Goal: Transaction & Acquisition: Purchase product/service

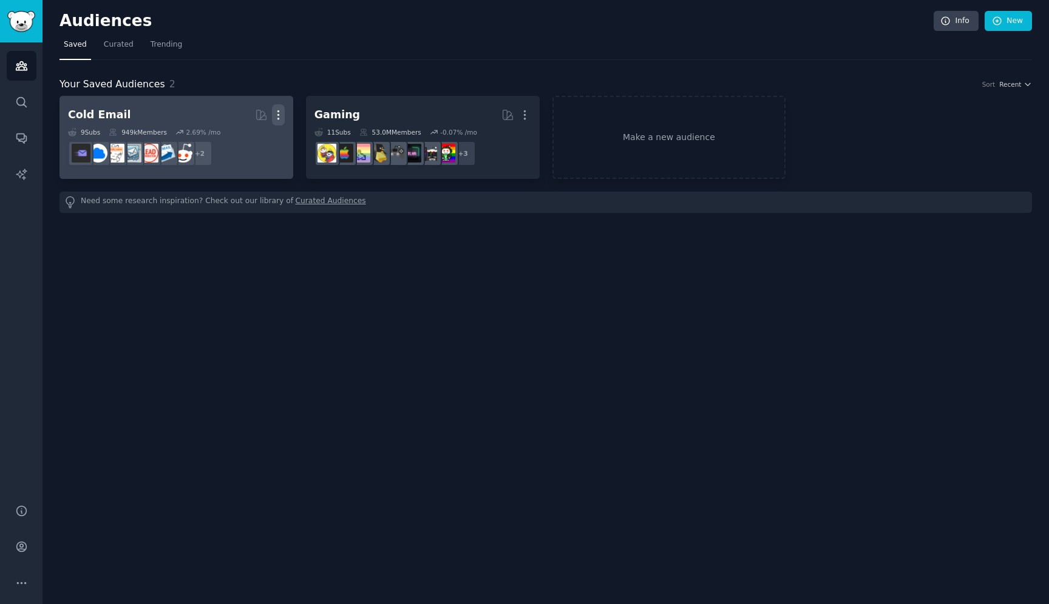
click at [275, 112] on icon "button" at bounding box center [278, 115] width 13 height 13
click at [255, 144] on p "Delete" at bounding box center [245, 140] width 28 height 13
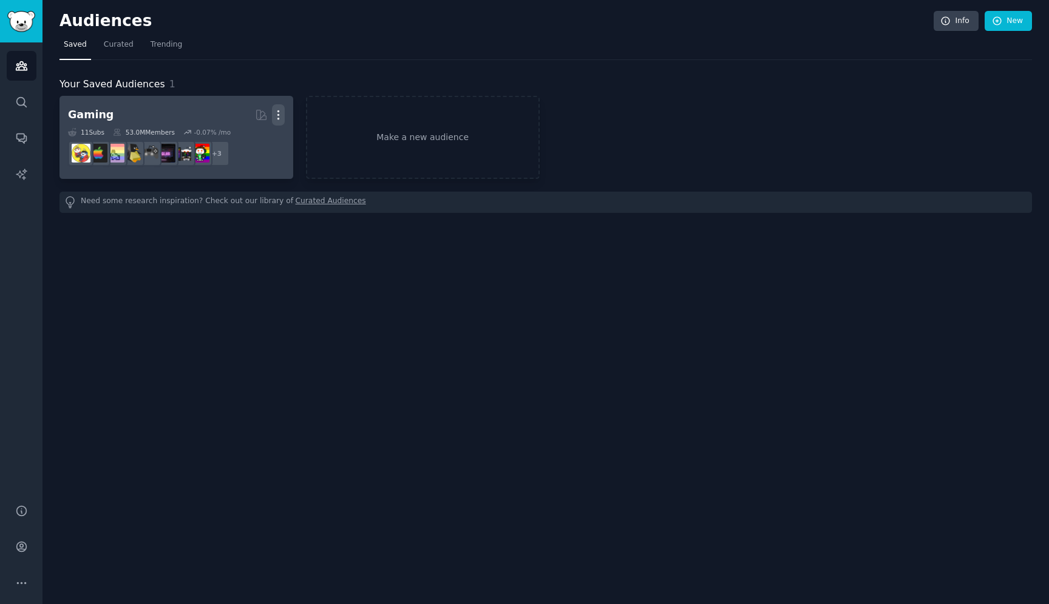
click at [281, 118] on icon "button" at bounding box center [278, 115] width 13 height 13
click at [242, 138] on p "Delete" at bounding box center [245, 140] width 28 height 13
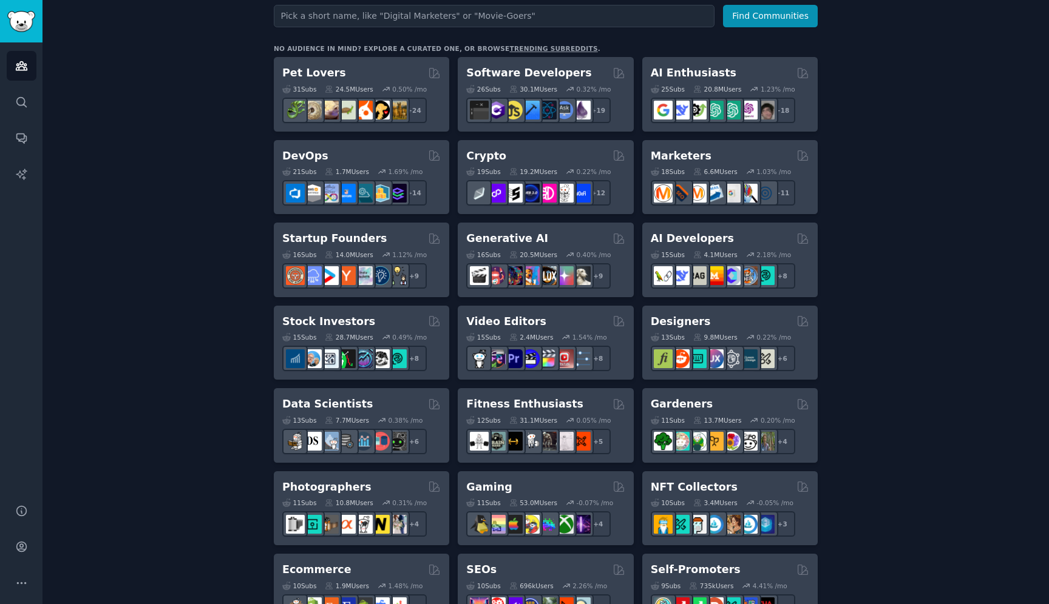
scroll to position [179, 0]
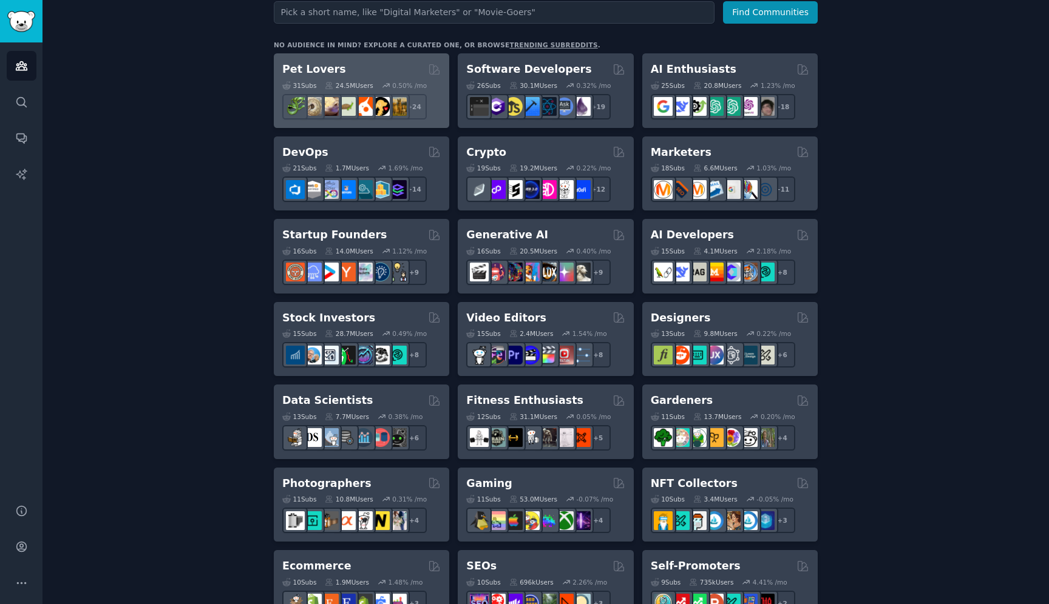
click at [382, 78] on div "31 Sub s 24.5M Users 0.50 % /mo r/DogBreeds101, r/Dogowners, r/DogTrainingTips,…" at bounding box center [361, 98] width 158 height 42
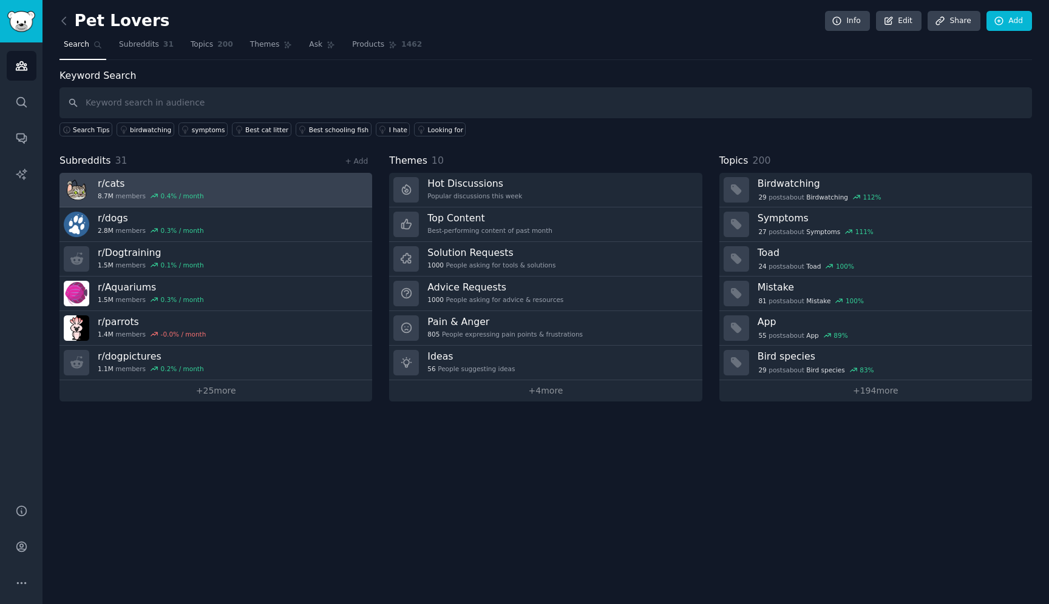
click at [152, 177] on h3 "r/ cats" at bounding box center [151, 183] width 106 height 13
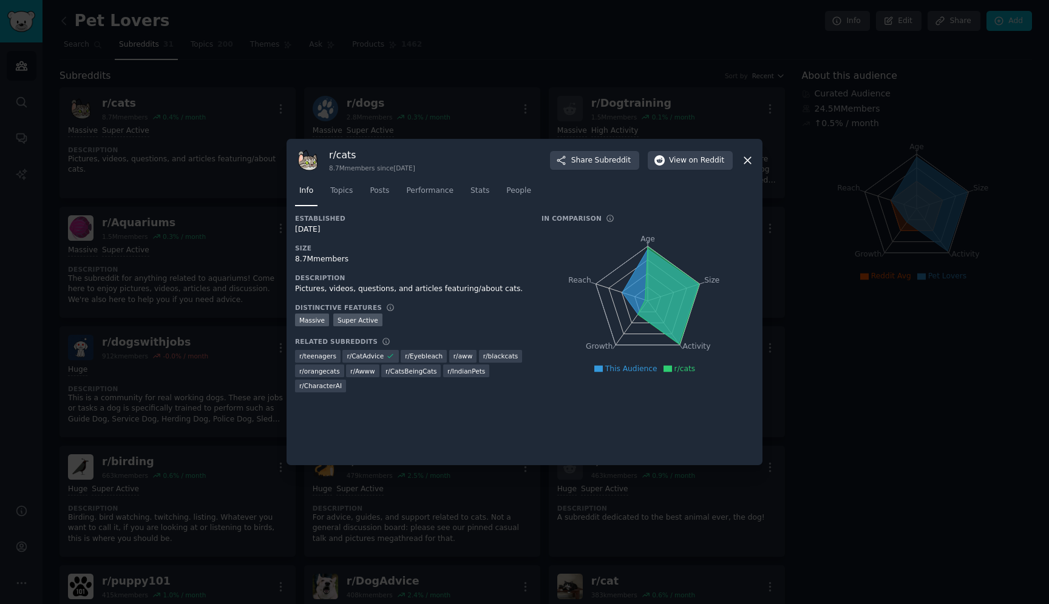
click at [648, 282] on icon at bounding box center [668, 296] width 61 height 98
click at [641, 332] on icon "Age Size Activity Growth Reach" at bounding box center [647, 301] width 212 height 153
click at [637, 305] on icon at bounding box center [660, 296] width 76 height 94
click at [641, 279] on icon at bounding box center [660, 296] width 76 height 94
click at [648, 279] on icon at bounding box center [668, 296] width 61 height 98
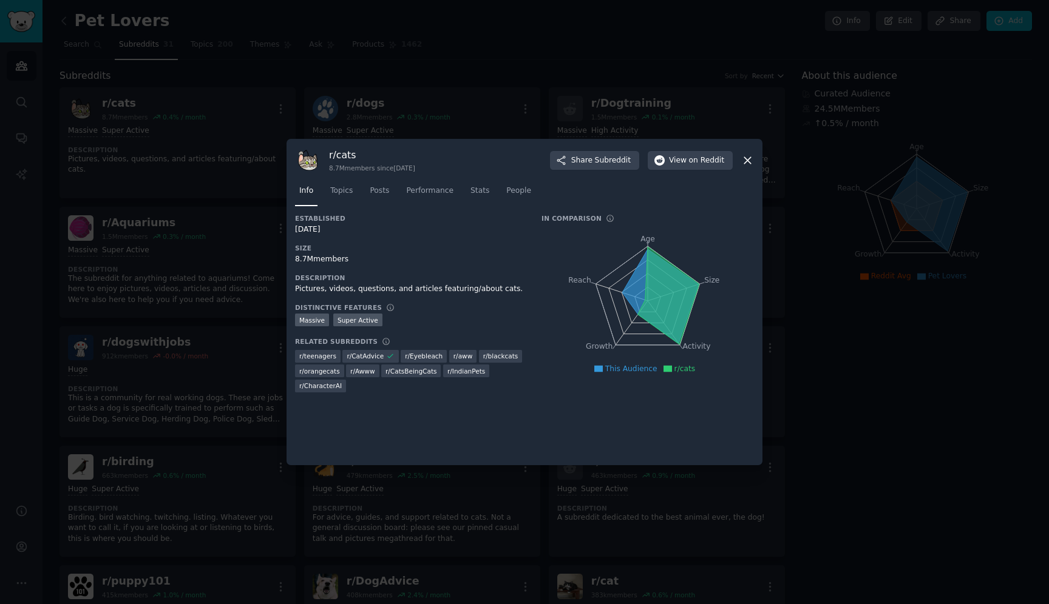
click at [655, 300] on icon at bounding box center [668, 296] width 61 height 98
click at [655, 308] on icon at bounding box center [668, 296] width 61 height 98
click at [647, 311] on icon at bounding box center [668, 296] width 61 height 98
click at [748, 164] on icon at bounding box center [747, 160] width 13 height 13
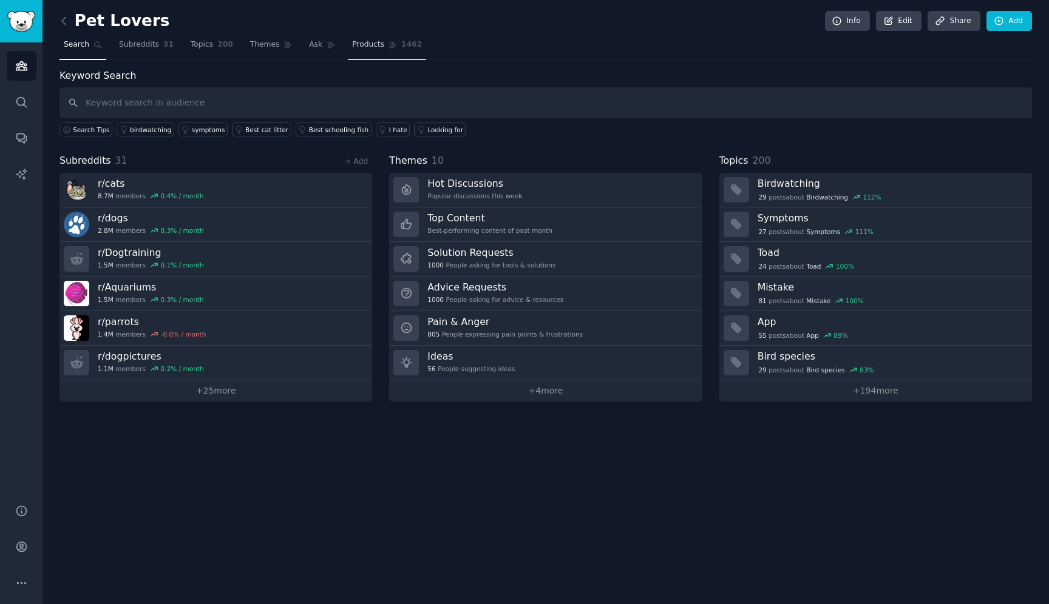
click at [374, 50] on link "Products 1462" at bounding box center [387, 47] width 78 height 25
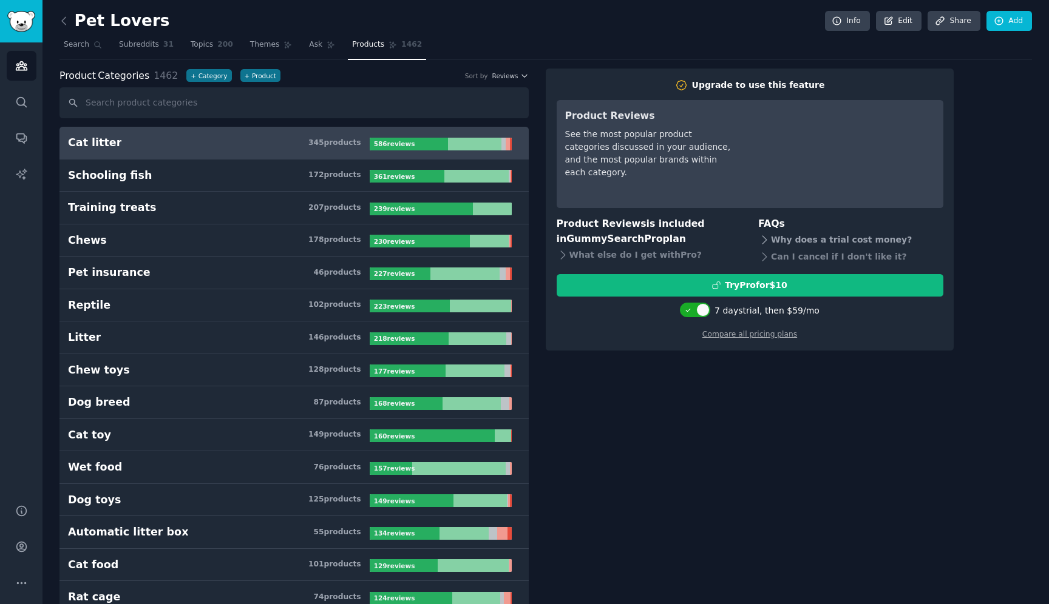
click at [819, 238] on div "Why does a trial cost money?" at bounding box center [850, 240] width 185 height 17
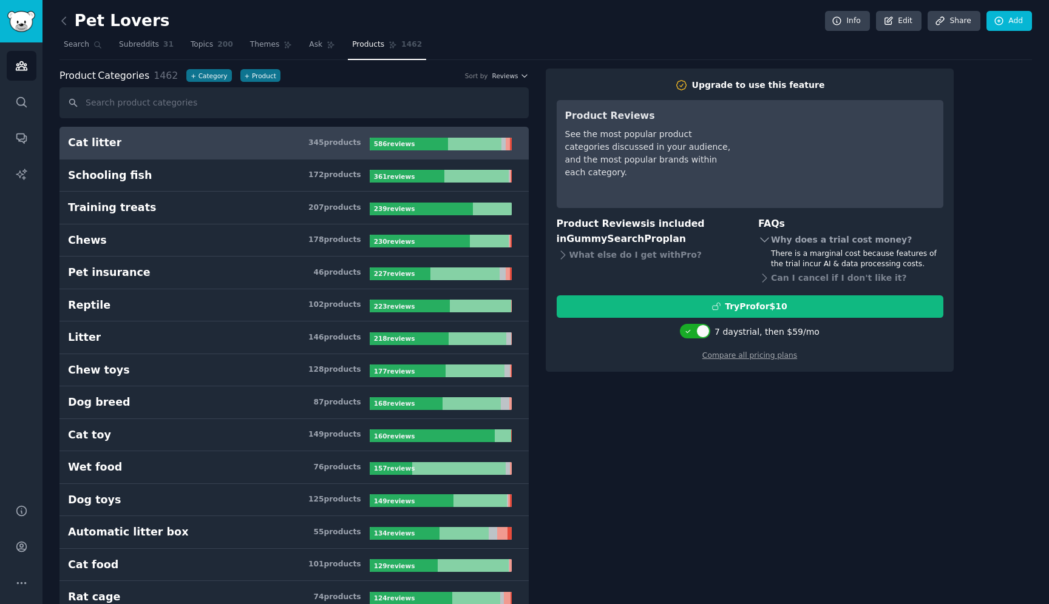
click at [842, 234] on div "Why does a trial cost money?" at bounding box center [850, 240] width 185 height 17
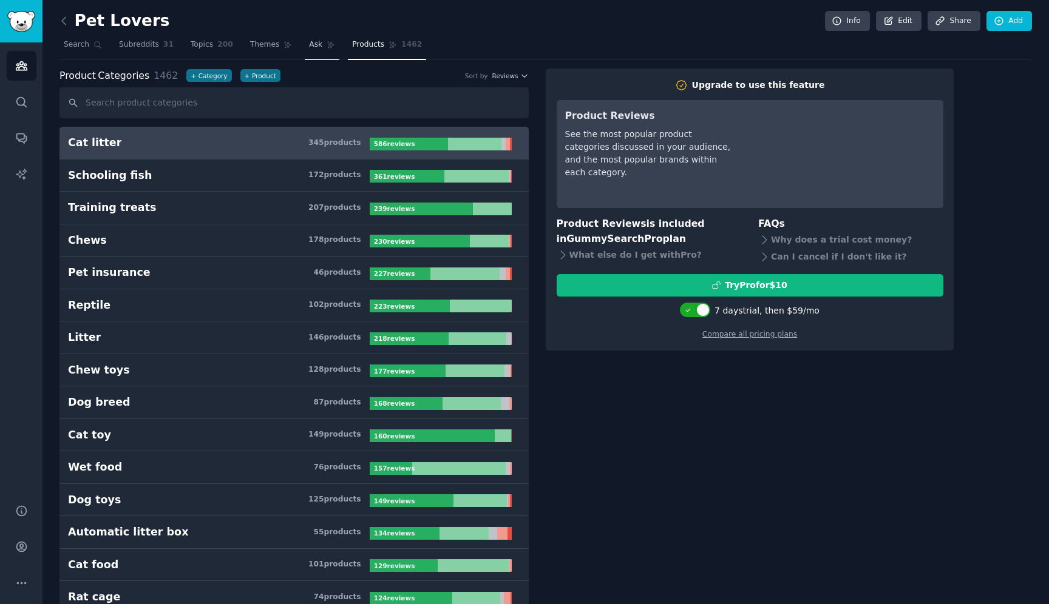
click at [309, 44] on span "Ask" at bounding box center [315, 44] width 13 height 11
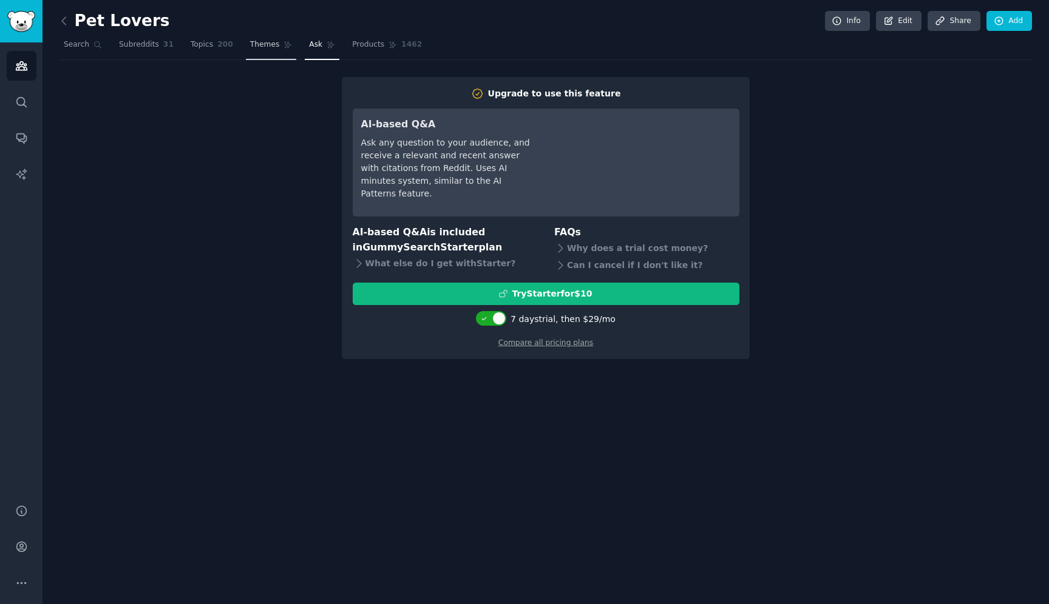
click at [263, 44] on span "Themes" at bounding box center [265, 44] width 30 height 11
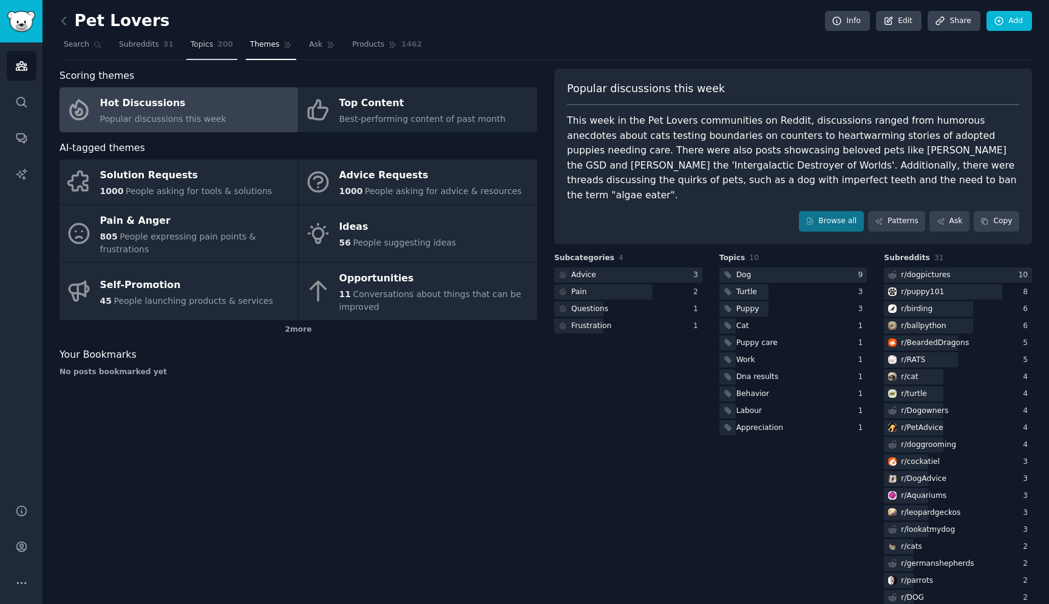
click at [218, 47] on span "200" at bounding box center [225, 44] width 16 height 11
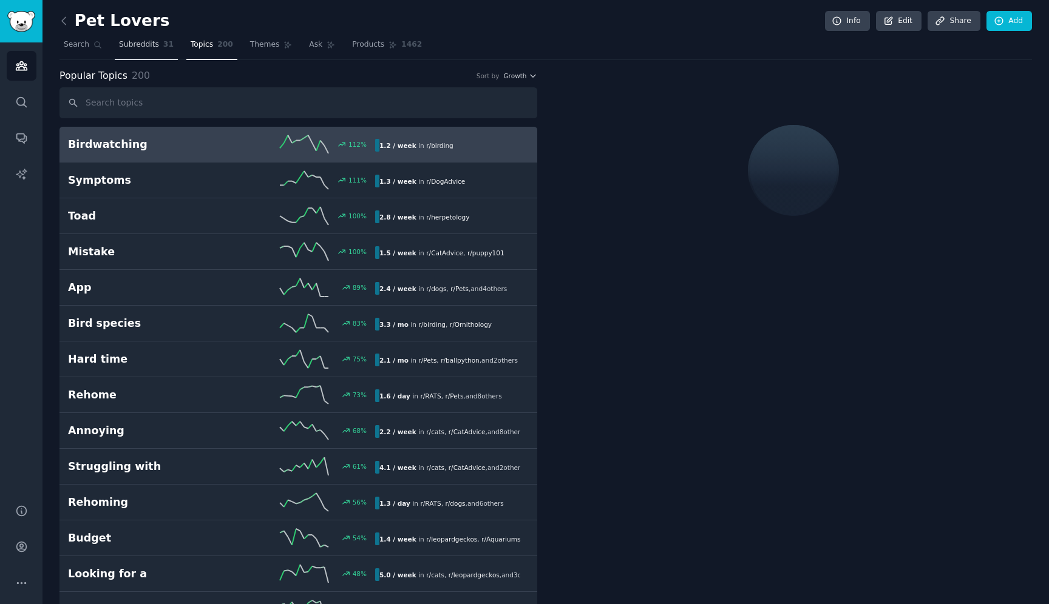
click at [161, 47] on link "Subreddits 31" at bounding box center [146, 47] width 63 height 25
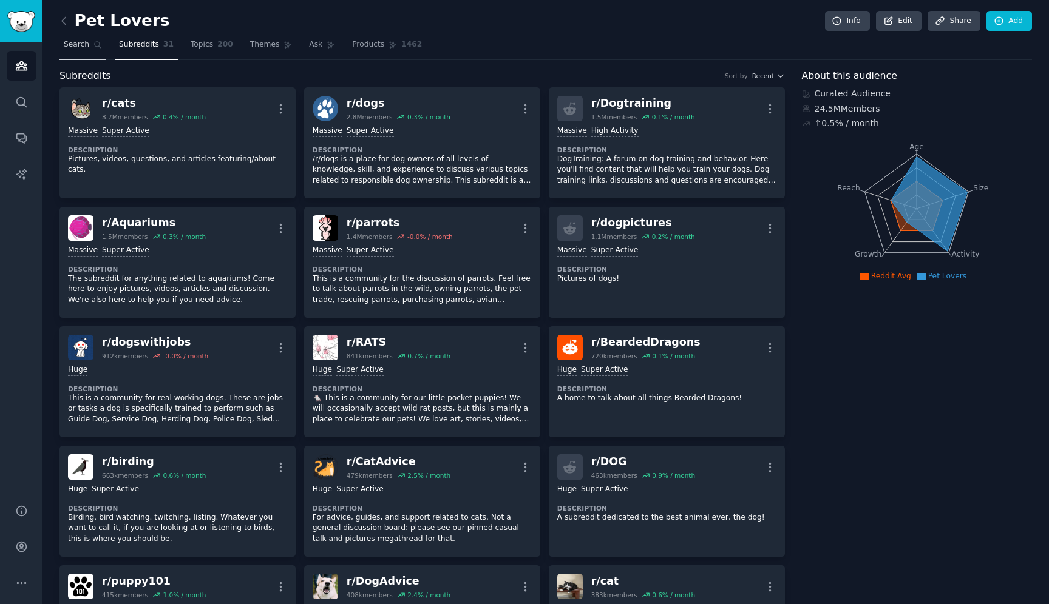
click at [90, 49] on link "Search" at bounding box center [82, 47] width 47 height 25
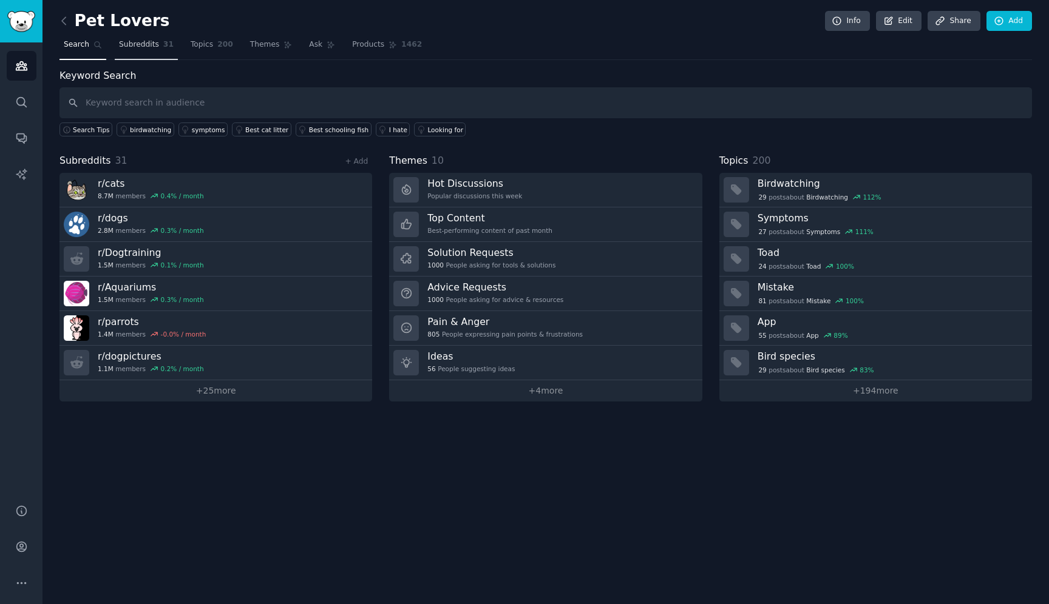
click at [140, 50] on link "Subreddits 31" at bounding box center [146, 47] width 63 height 25
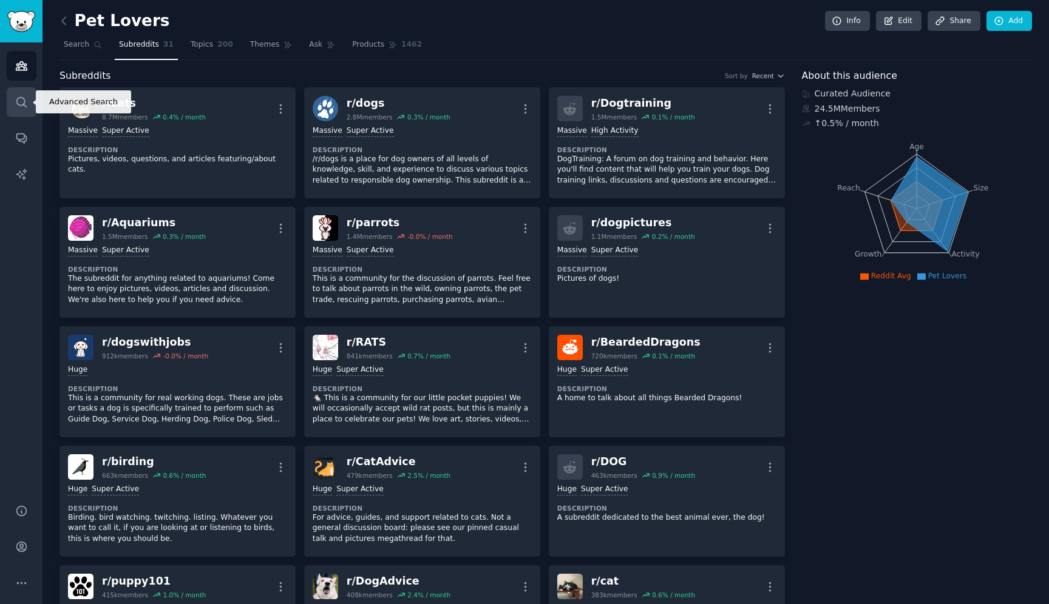
click at [19, 95] on link "Search" at bounding box center [22, 102] width 30 height 30
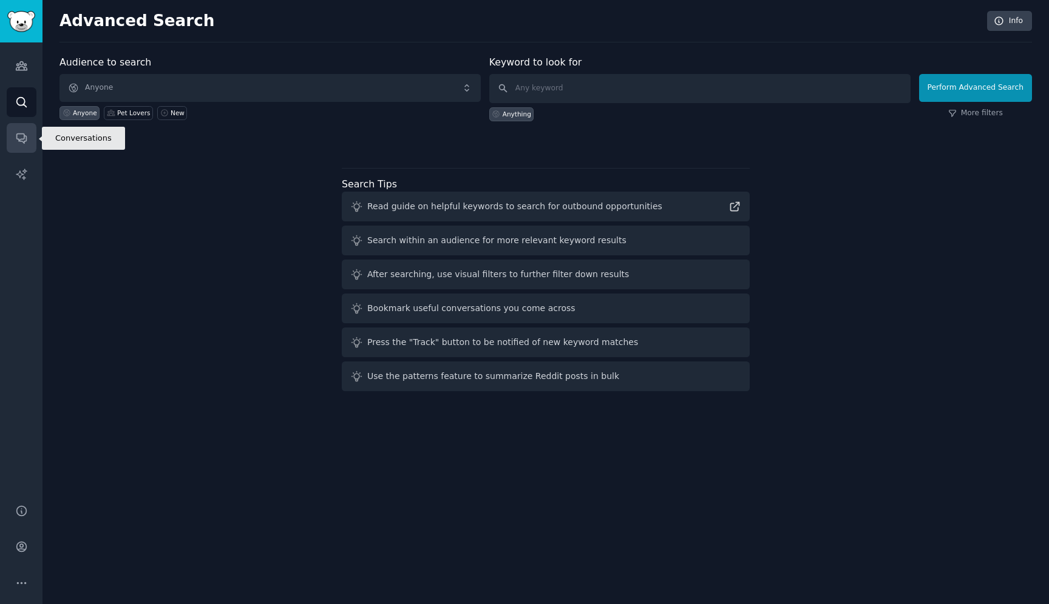
click at [14, 137] on link "Conversations" at bounding box center [22, 138] width 30 height 30
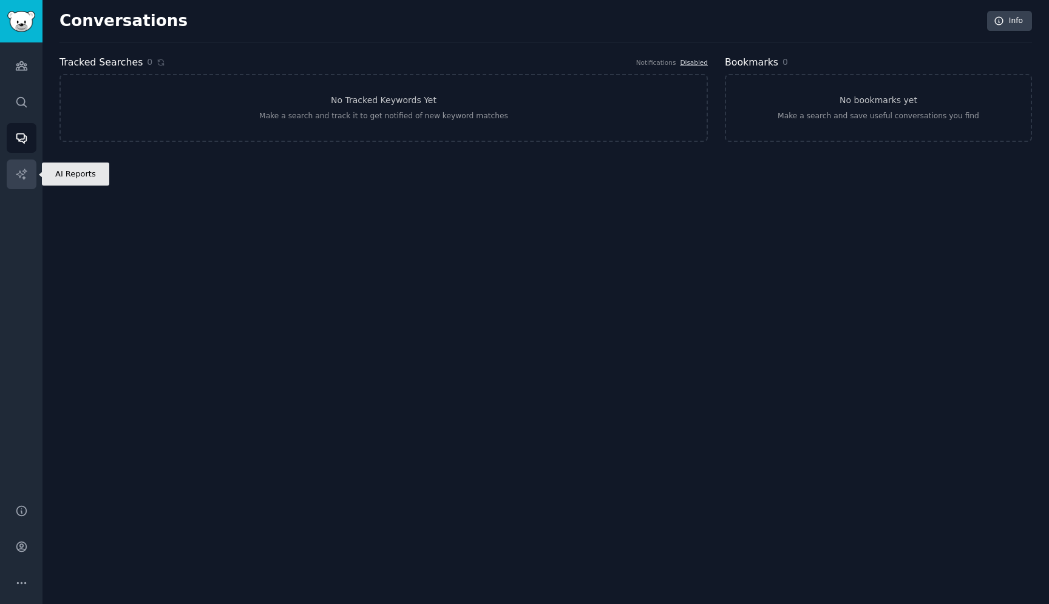
click at [21, 165] on link "AI Reports" at bounding box center [22, 175] width 30 height 30
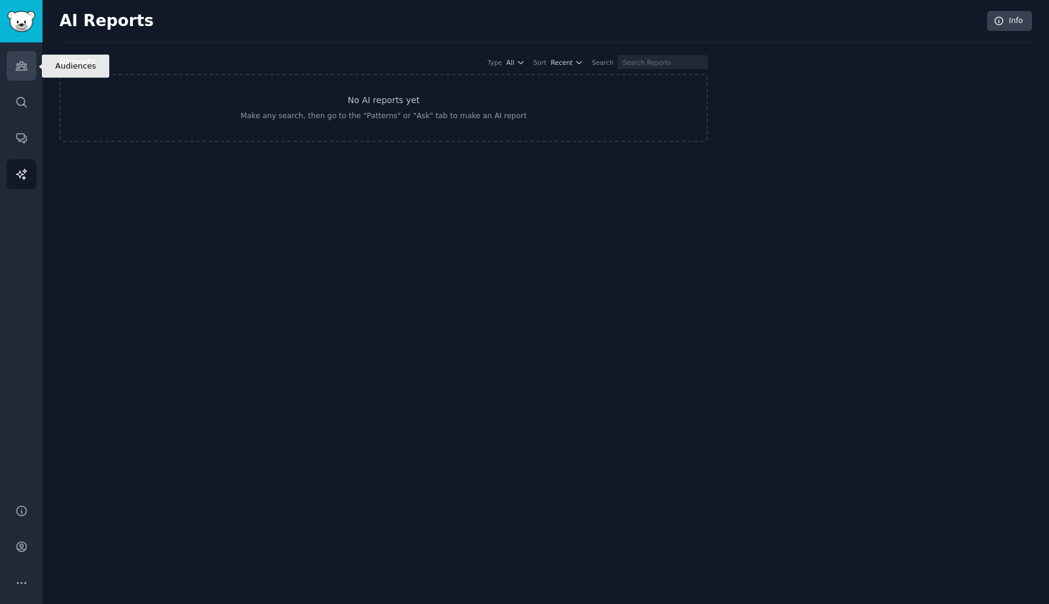
click at [26, 68] on icon "Sidebar" at bounding box center [21, 66] width 11 height 8
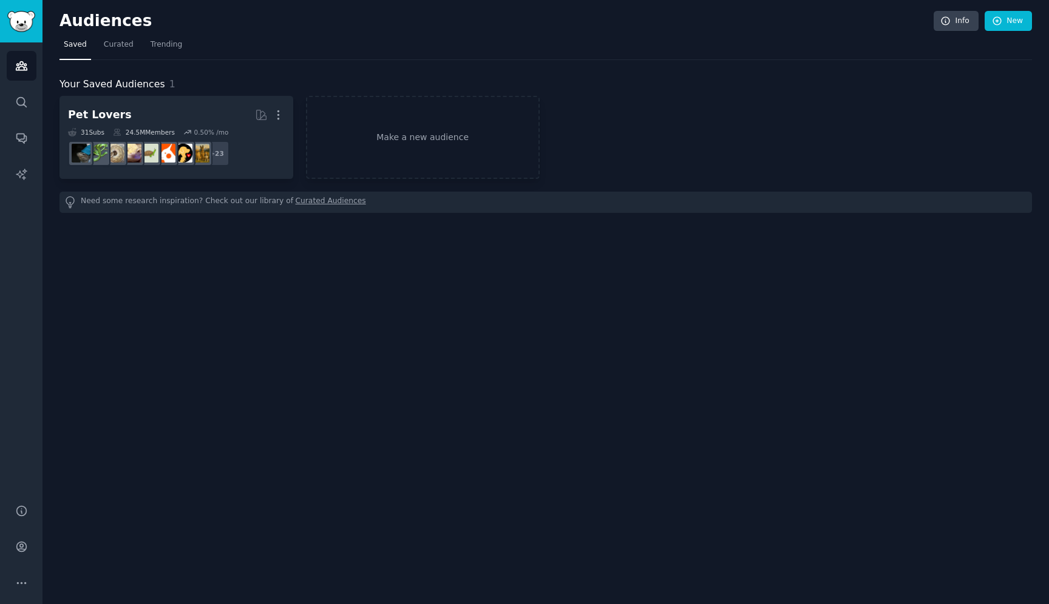
click at [185, 45] on nav "Saved Curated Trending" at bounding box center [545, 47] width 972 height 25
click at [156, 47] on span "Trending" at bounding box center [166, 44] width 32 height 11
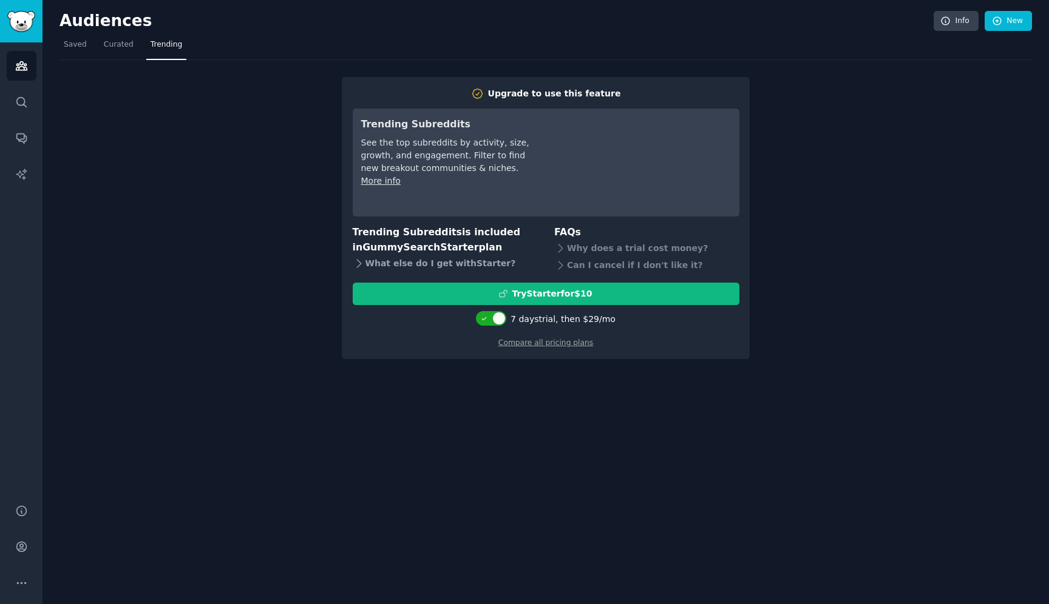
click at [458, 263] on div "What else do I get with Starter ?" at bounding box center [445, 263] width 185 height 17
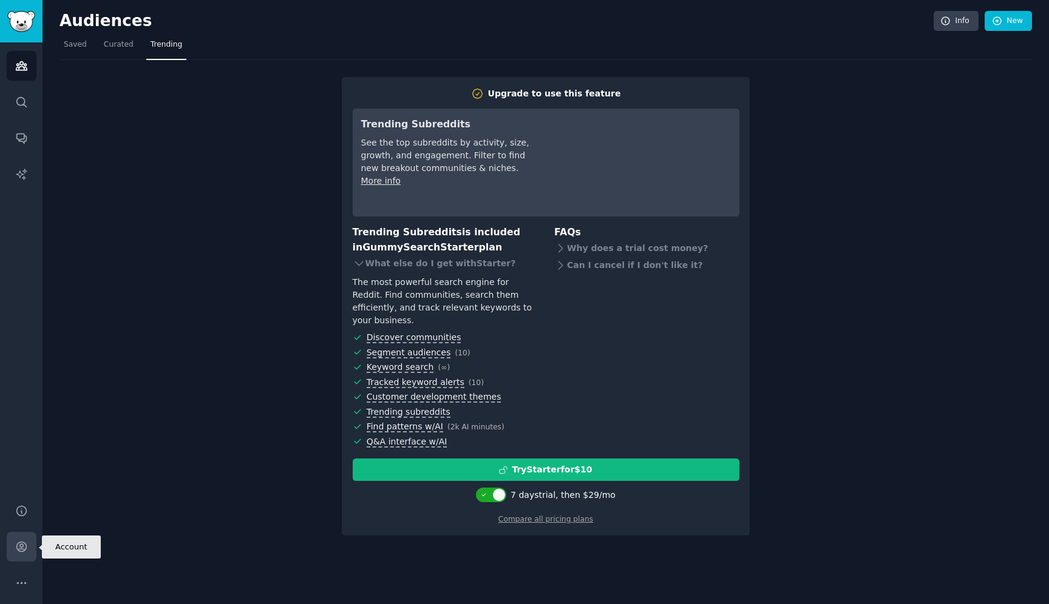
click at [10, 552] on link "Account" at bounding box center [22, 547] width 30 height 30
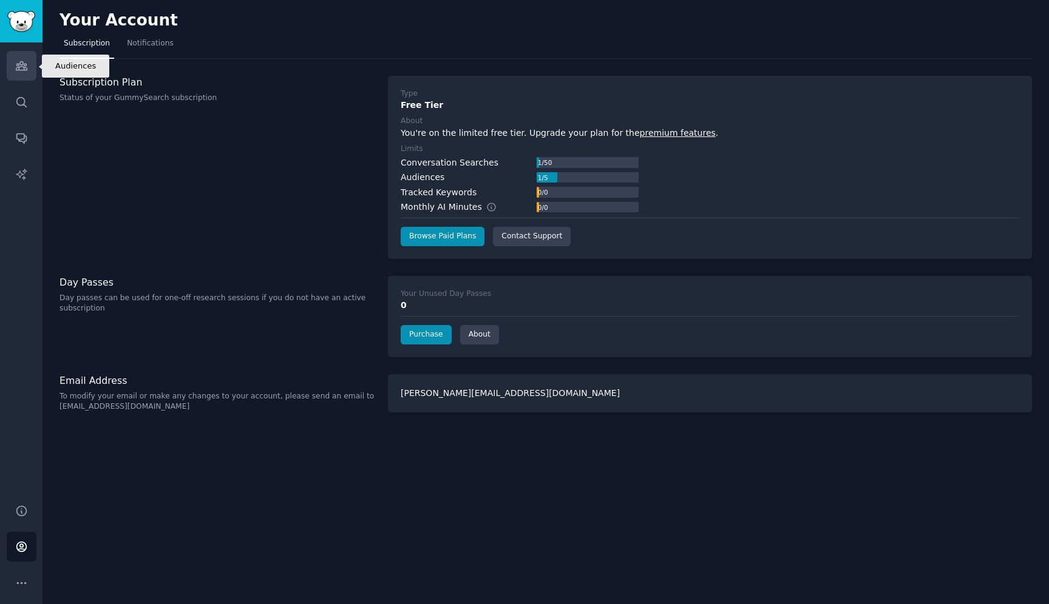
click at [18, 66] on icon "Sidebar" at bounding box center [21, 66] width 11 height 8
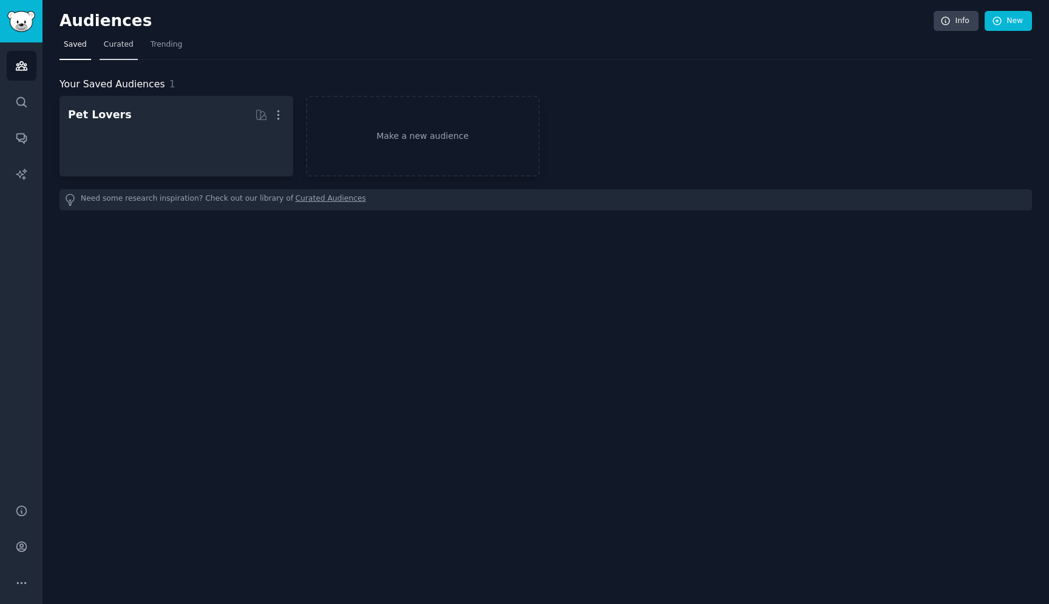
click at [123, 45] on span "Curated" at bounding box center [119, 44] width 30 height 11
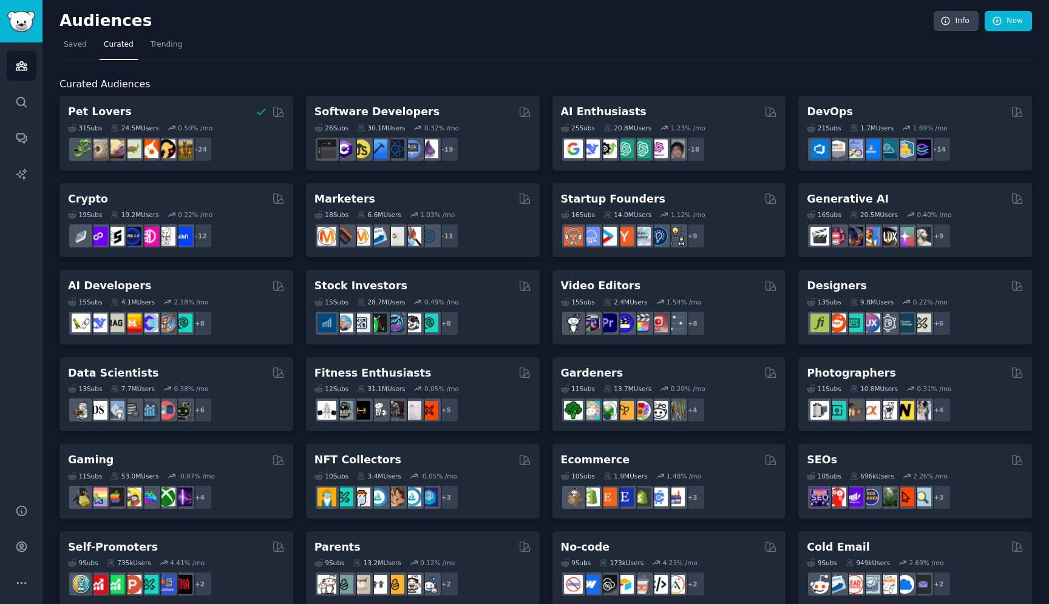
click at [56, 49] on div "Audiences Info New Saved Curated Trending Curated Audiences Pet Lovers 31 Sub s…" at bounding box center [545, 485] width 1006 height 971
click at [58, 49] on div "Audiences Info New Saved Curated Trending Curated Audiences Pet Lovers 31 Sub s…" at bounding box center [545, 485] width 1006 height 971
click at [71, 39] on span "Saved" at bounding box center [75, 44] width 23 height 11
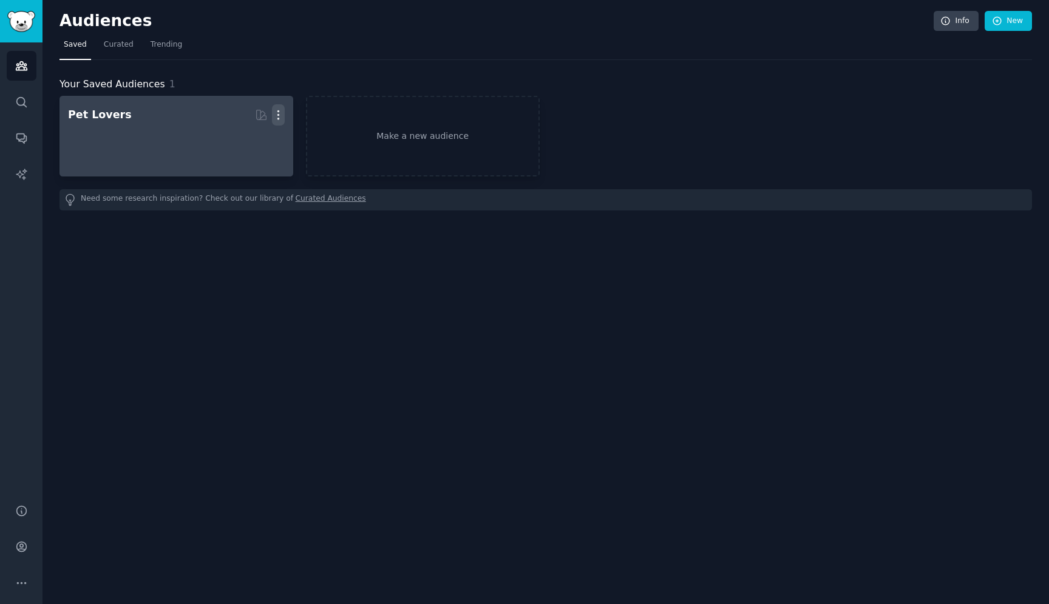
click at [281, 117] on icon "button" at bounding box center [278, 115] width 13 height 13
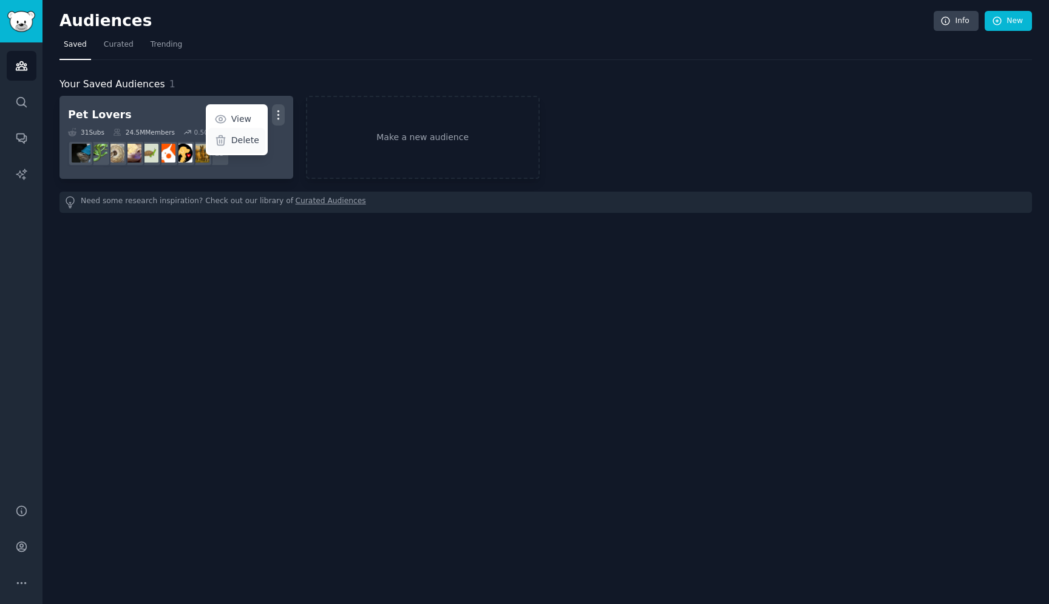
click at [253, 144] on p "Delete" at bounding box center [245, 140] width 28 height 13
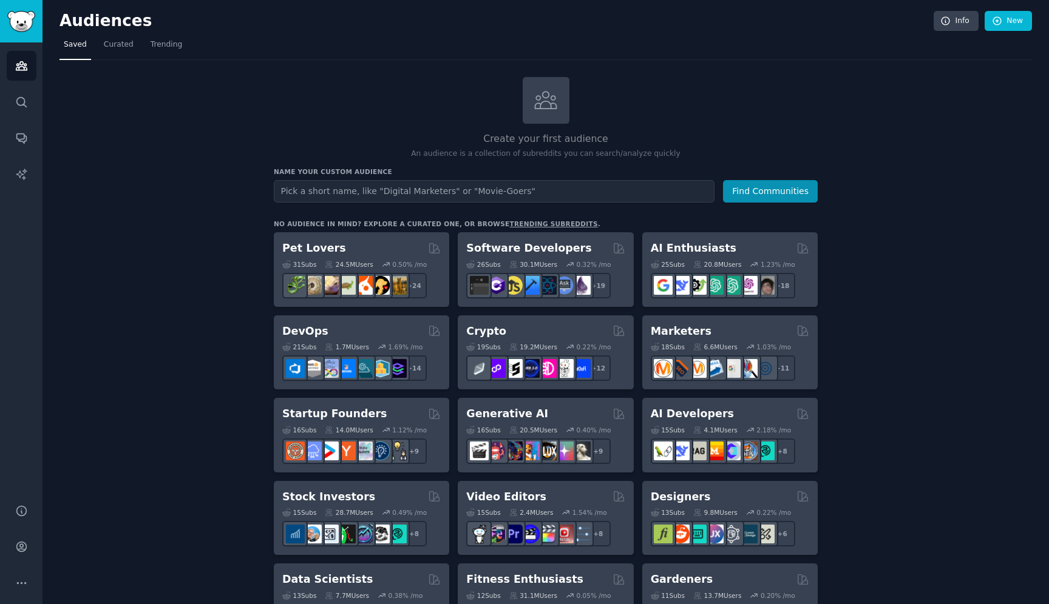
click at [5, 138] on div "Audiences Search Conversations AI Reports" at bounding box center [21, 265] width 42 height 447
click at [10, 138] on link "Conversations" at bounding box center [22, 138] width 30 height 30
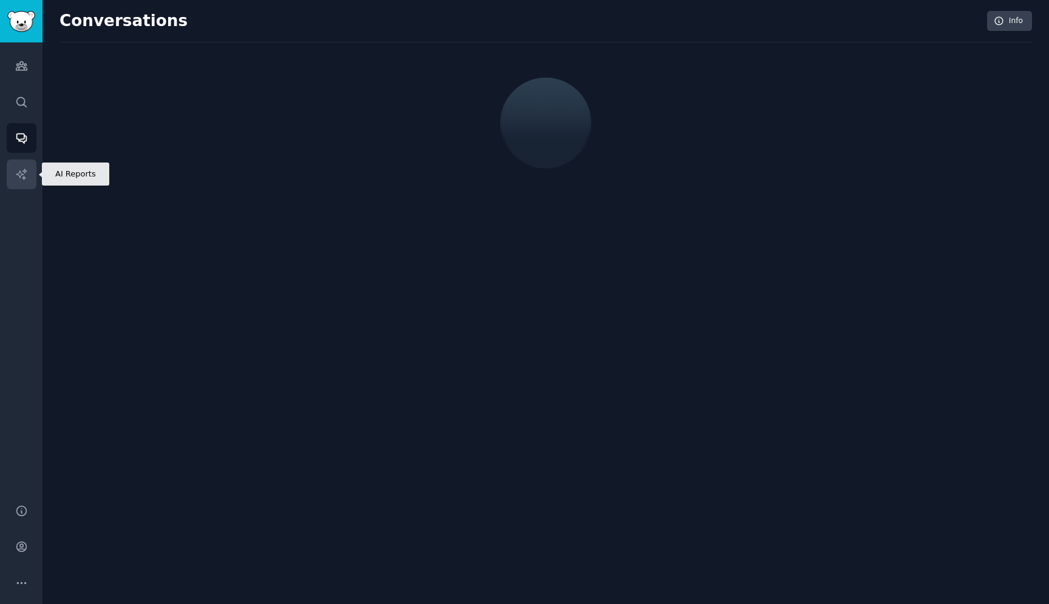
click at [16, 184] on link "AI Reports" at bounding box center [22, 175] width 30 height 30
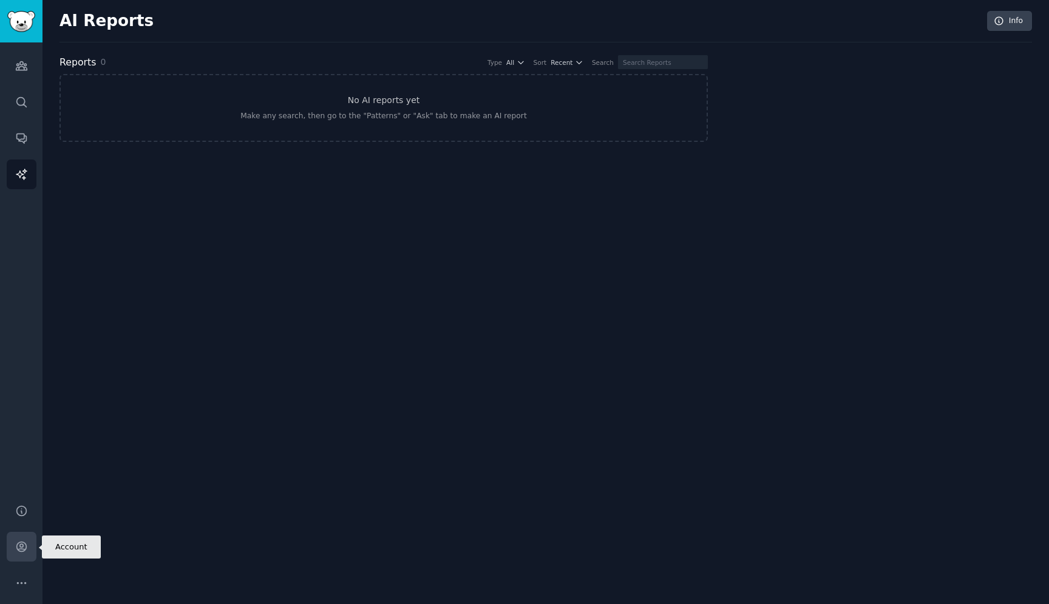
click at [16, 549] on icon "Sidebar" at bounding box center [21, 547] width 13 height 13
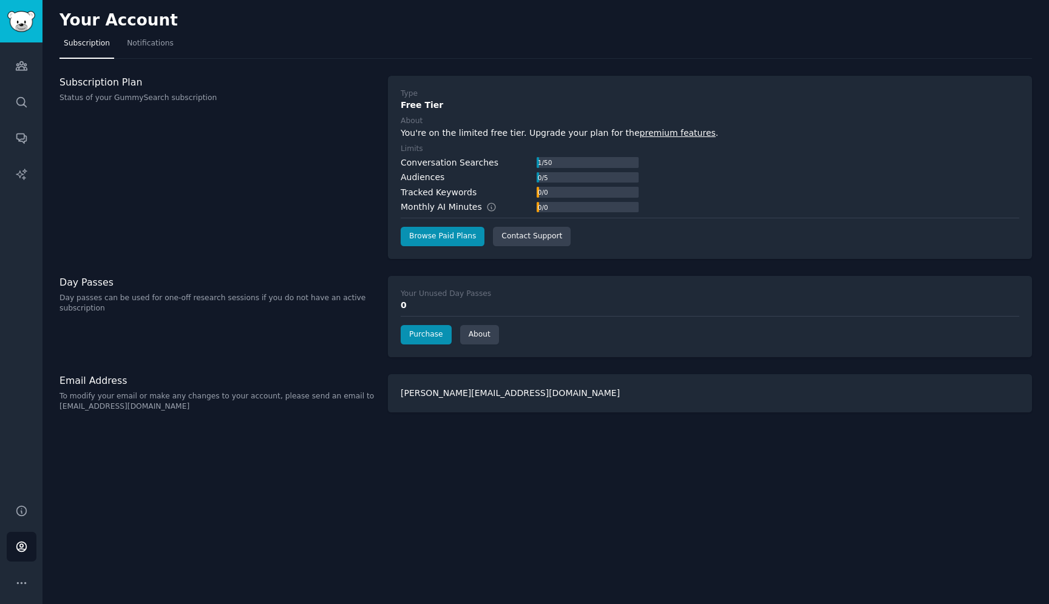
click at [547, 167] on div "1 / 50" at bounding box center [544, 162] width 16 height 11
click at [541, 164] on div "1 / 50" at bounding box center [544, 162] width 16 height 11
click at [596, 189] on div "0 / 0" at bounding box center [587, 192] width 102 height 11
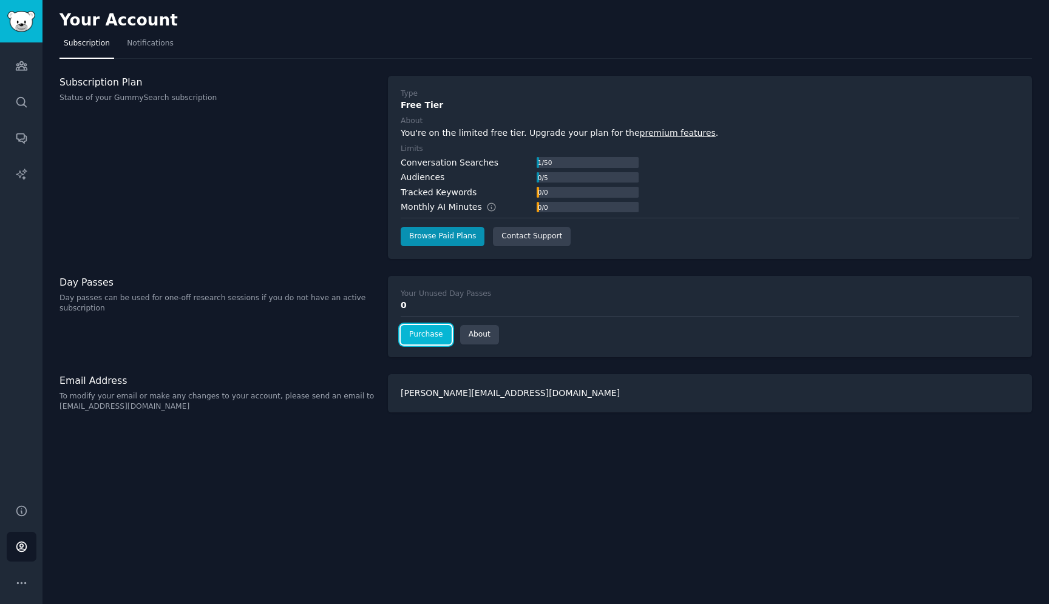
click at [434, 329] on link "Purchase" at bounding box center [425, 334] width 51 height 19
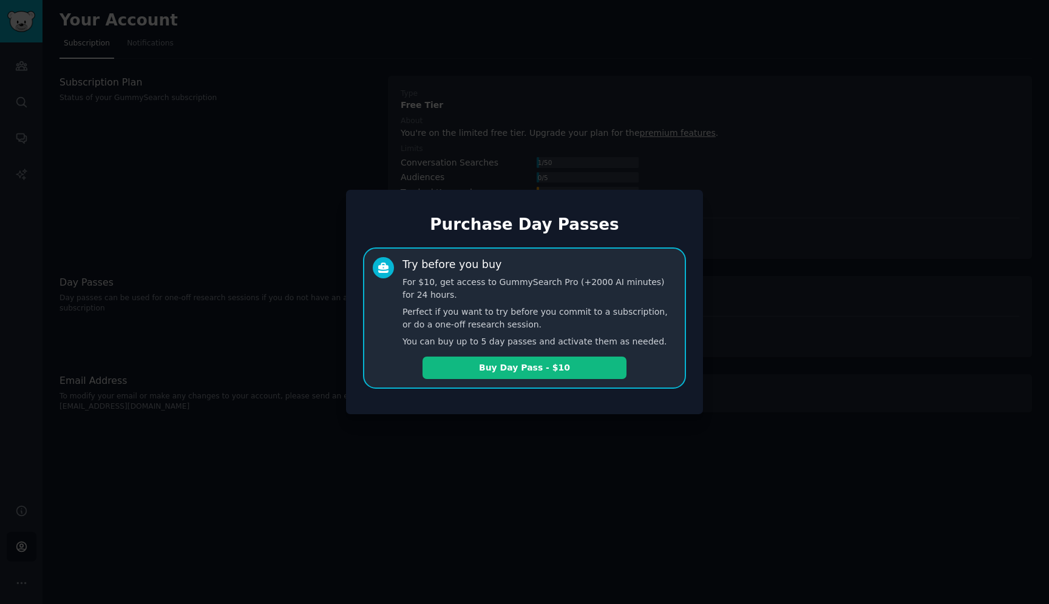
click at [510, 453] on div at bounding box center [524, 302] width 1049 height 604
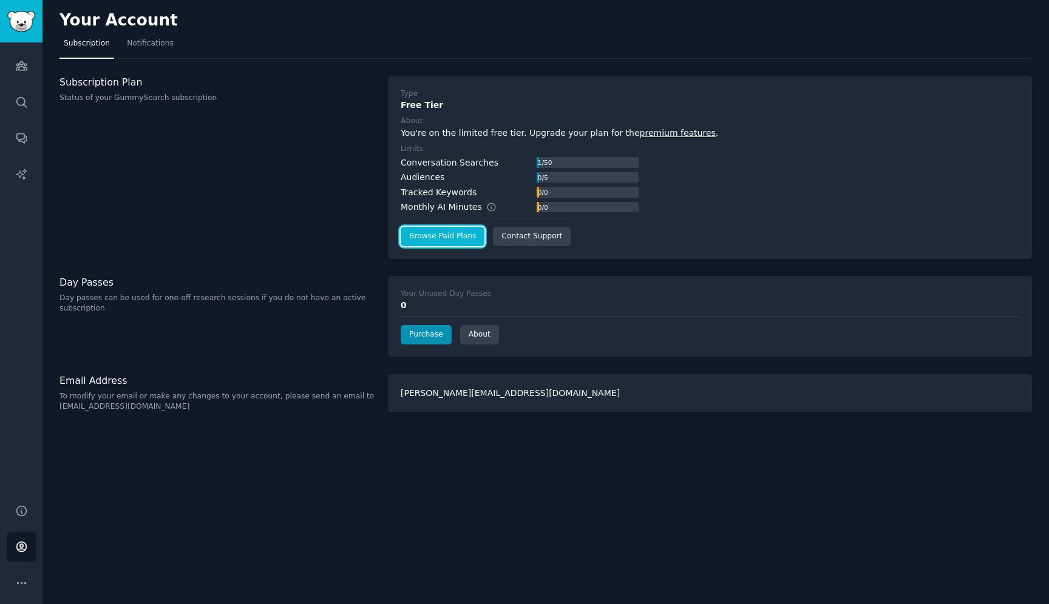
click at [450, 237] on link "Browse Paid Plans" at bounding box center [442, 236] width 84 height 19
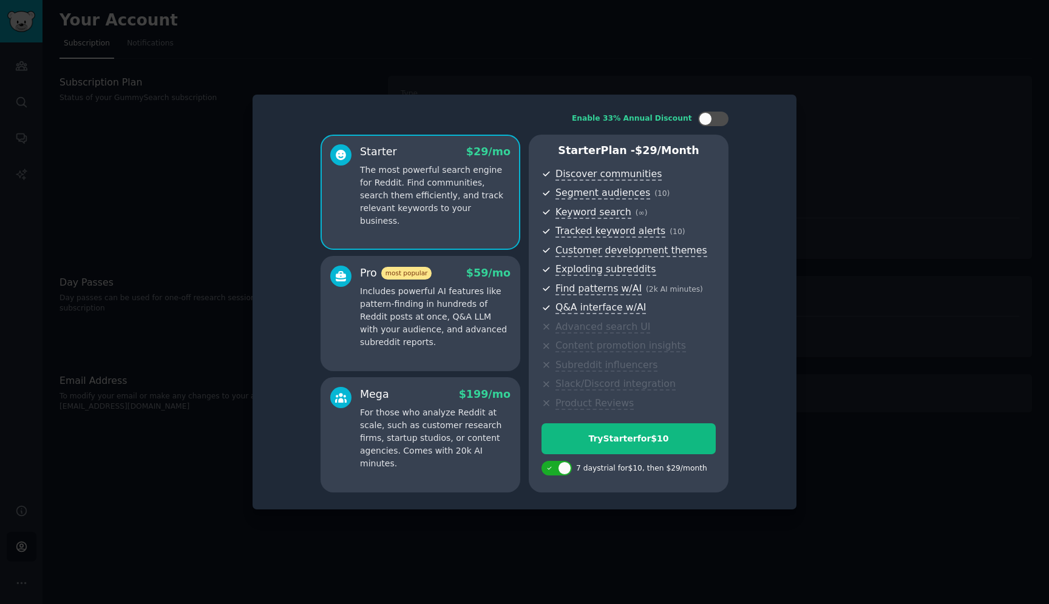
click at [459, 316] on p "Includes powerful AI features like pattern-finding in hundreds of Reddit posts …" at bounding box center [435, 317] width 150 height 64
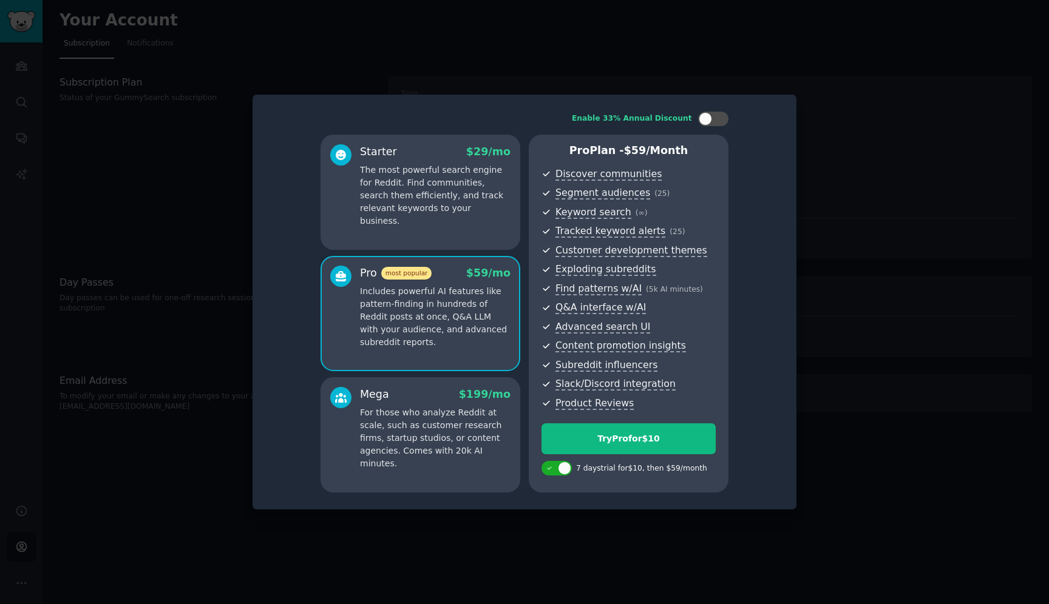
click at [408, 444] on p "For those who analyze Reddit at scale, such as customer research firms, startup…" at bounding box center [435, 439] width 150 height 64
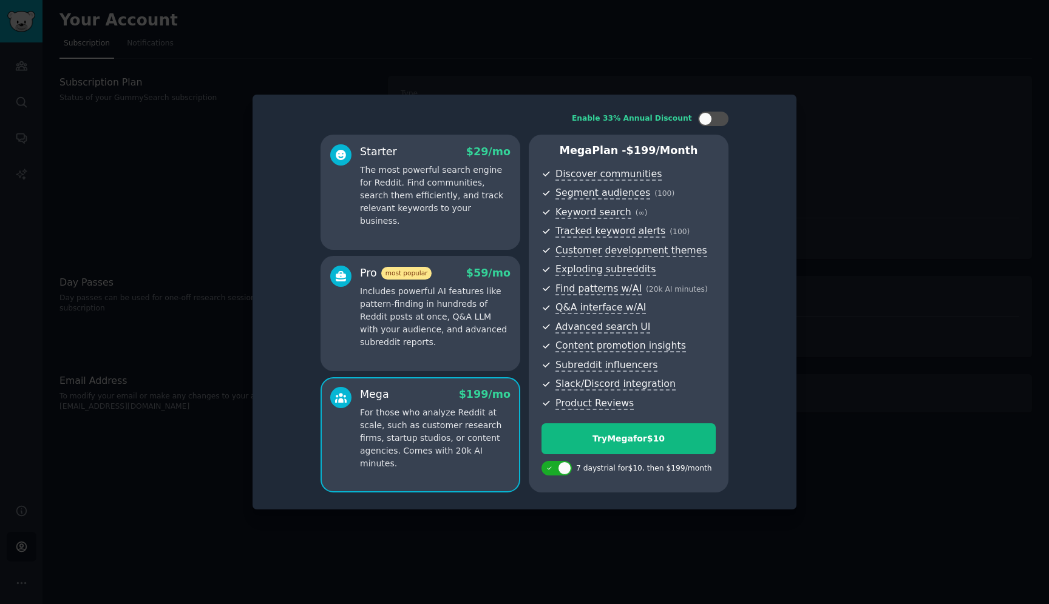
click at [419, 336] on p "Includes powerful AI features like pattern-finding in hundreds of Reddit posts …" at bounding box center [435, 317] width 150 height 64
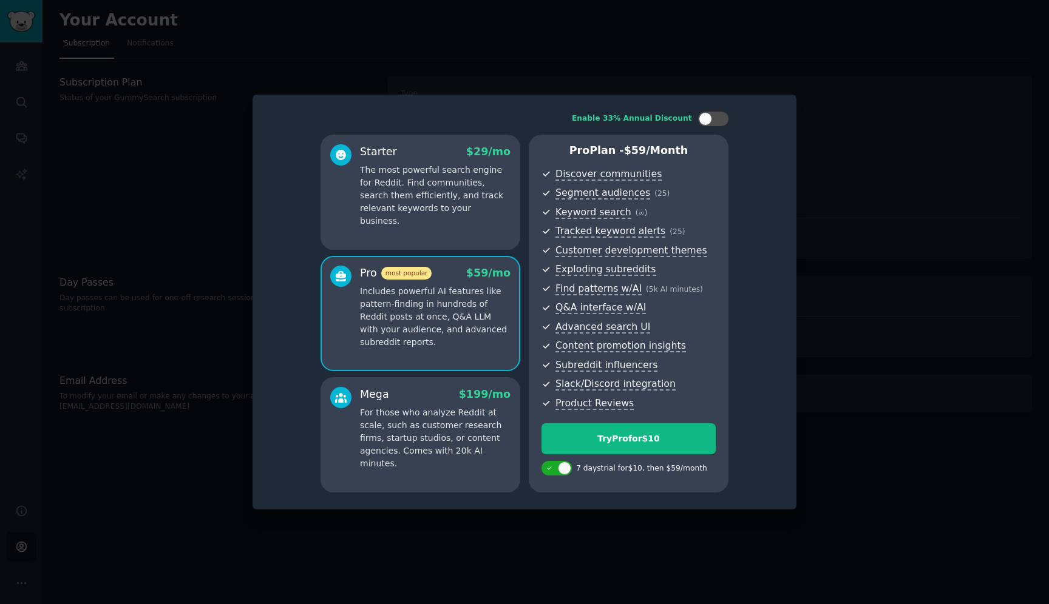
click at [429, 424] on p "For those who analyze Reddit at scale, such as customer research firms, startup…" at bounding box center [435, 439] width 150 height 64
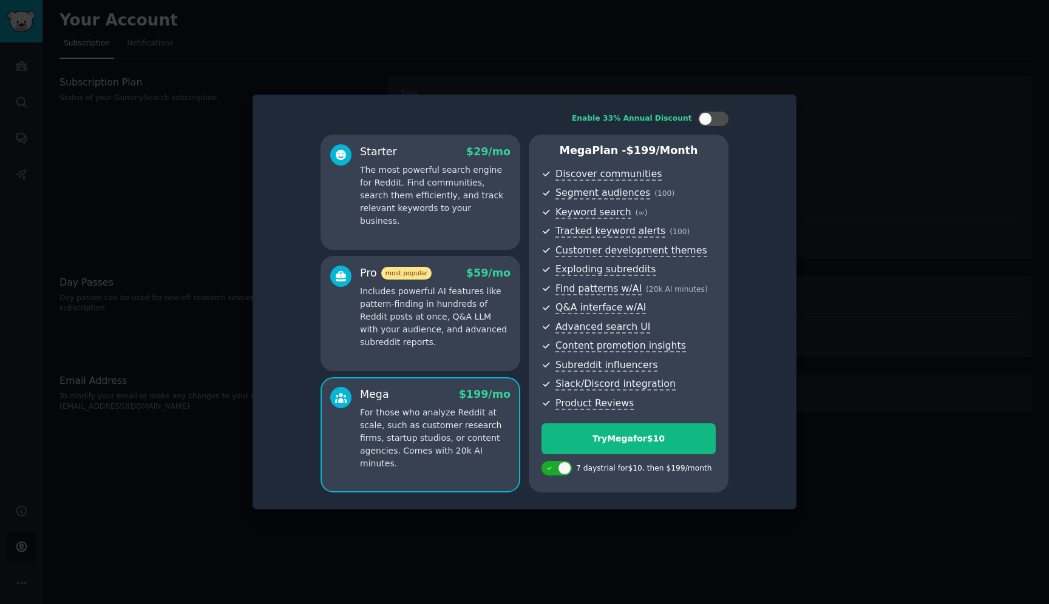
click at [433, 341] on p "Includes powerful AI features like pattern-finding in hundreds of Reddit posts …" at bounding box center [435, 317] width 150 height 64
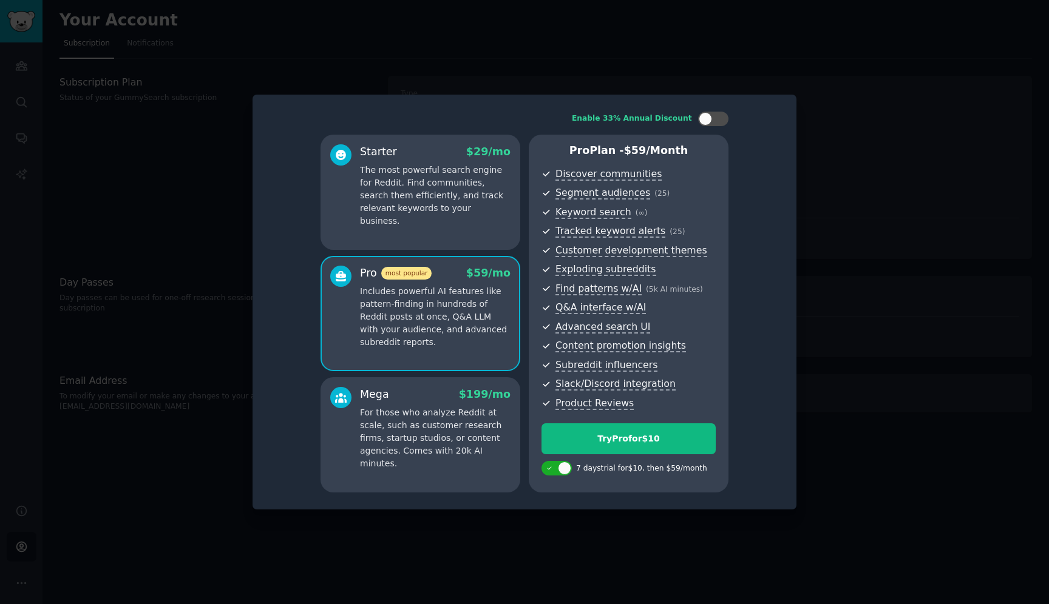
click at [421, 197] on p "The most powerful search engine for Reddit. Find communities, search them effic…" at bounding box center [435, 196] width 150 height 64
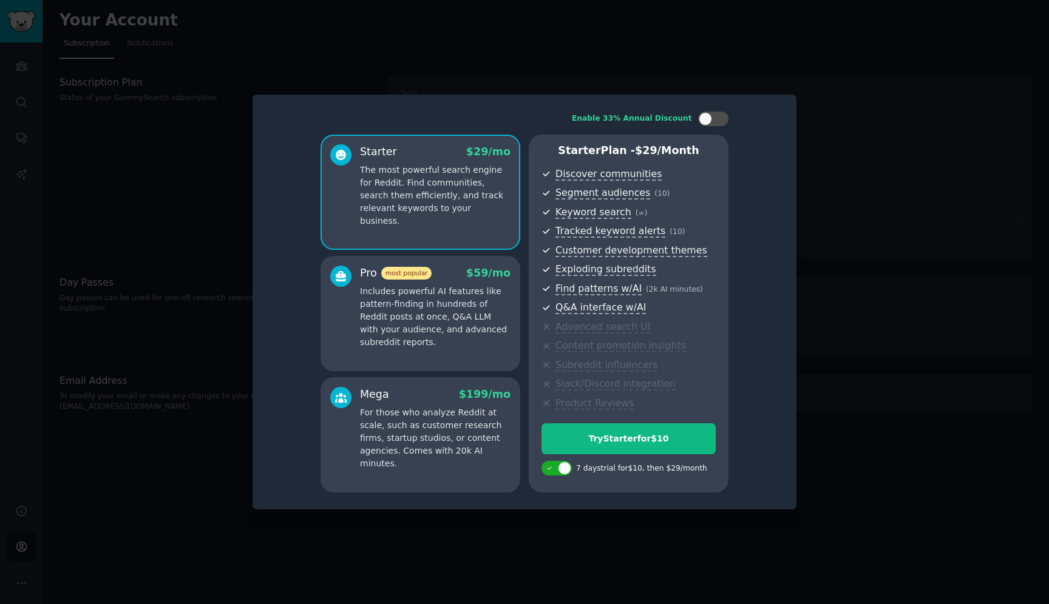
click at [414, 330] on p "Includes powerful AI features like pattern-finding in hundreds of Reddit posts …" at bounding box center [435, 317] width 150 height 64
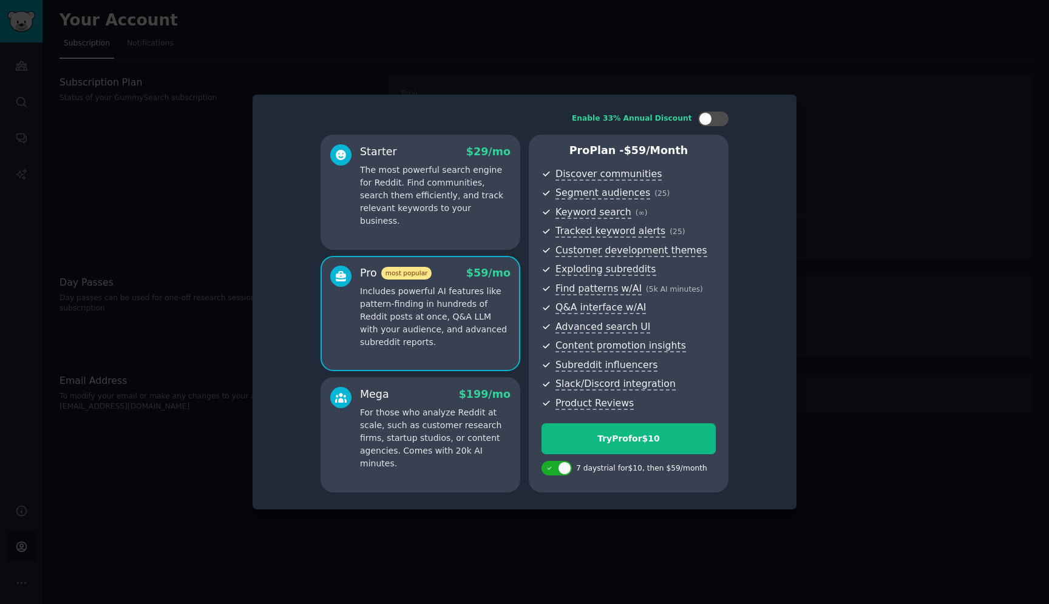
click at [421, 417] on p "For those who analyze Reddit at scale, such as customer research firms, startup…" at bounding box center [435, 439] width 150 height 64
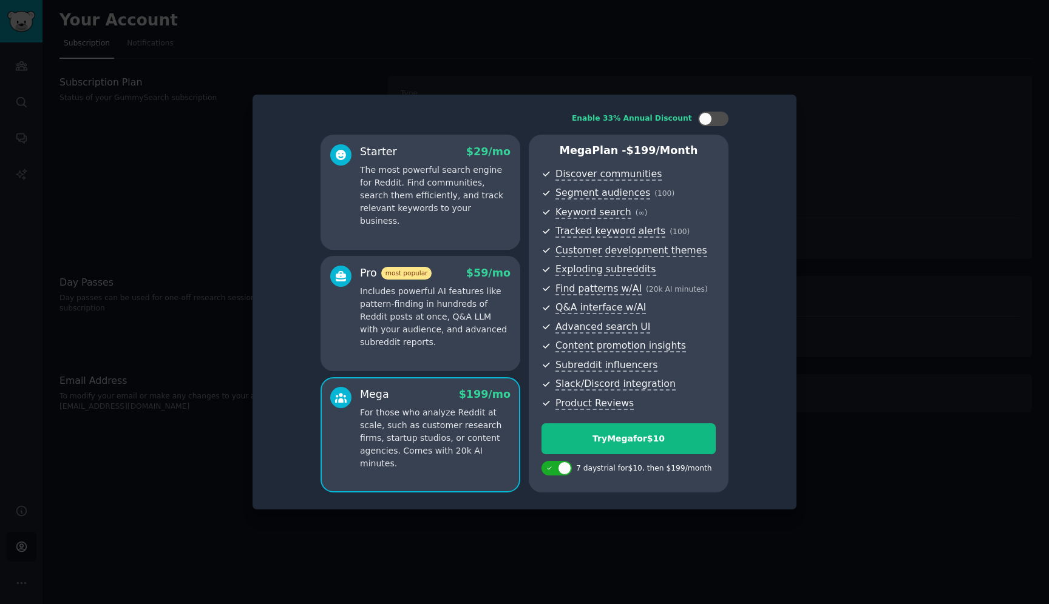
click at [412, 339] on p "Includes powerful AI features like pattern-finding in hundreds of Reddit posts …" at bounding box center [435, 317] width 150 height 64
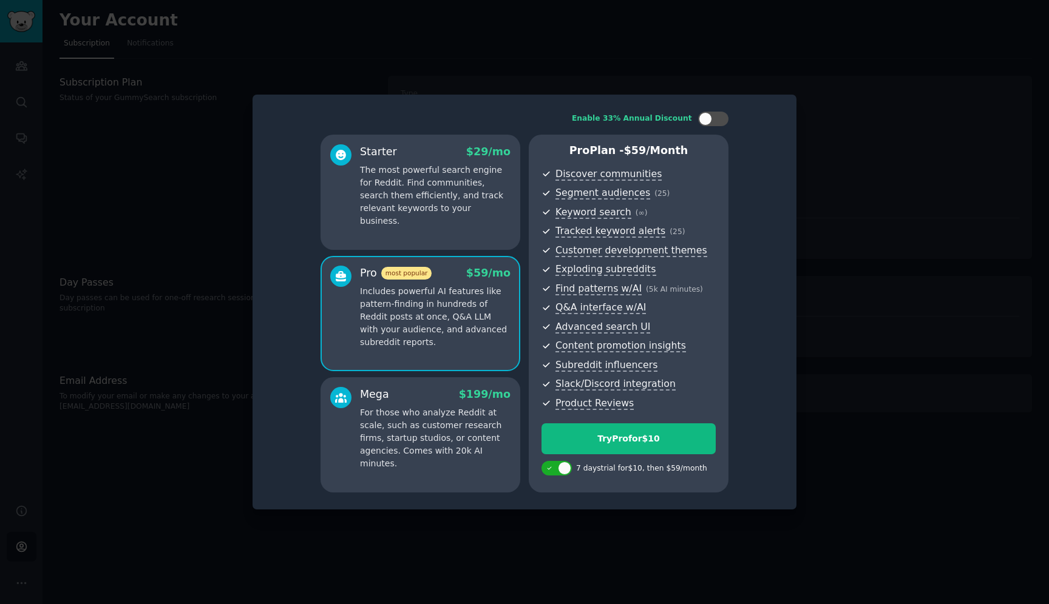
click at [397, 225] on div "Starter $ 29 /mo The most powerful search engine for Reddit. Find communities, …" at bounding box center [420, 192] width 200 height 115
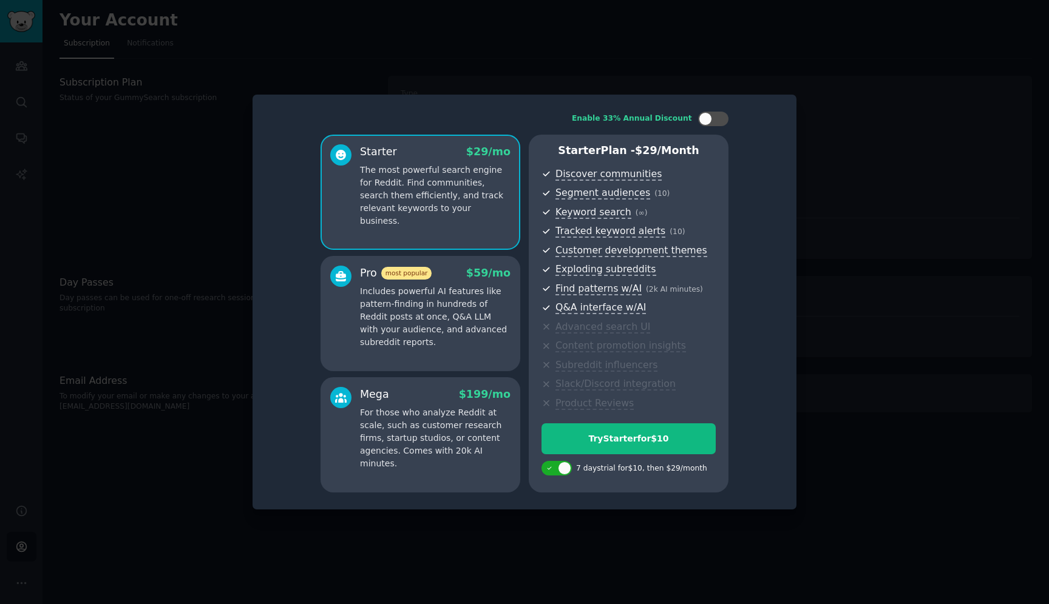
click at [395, 276] on span "most popular" at bounding box center [406, 273] width 51 height 13
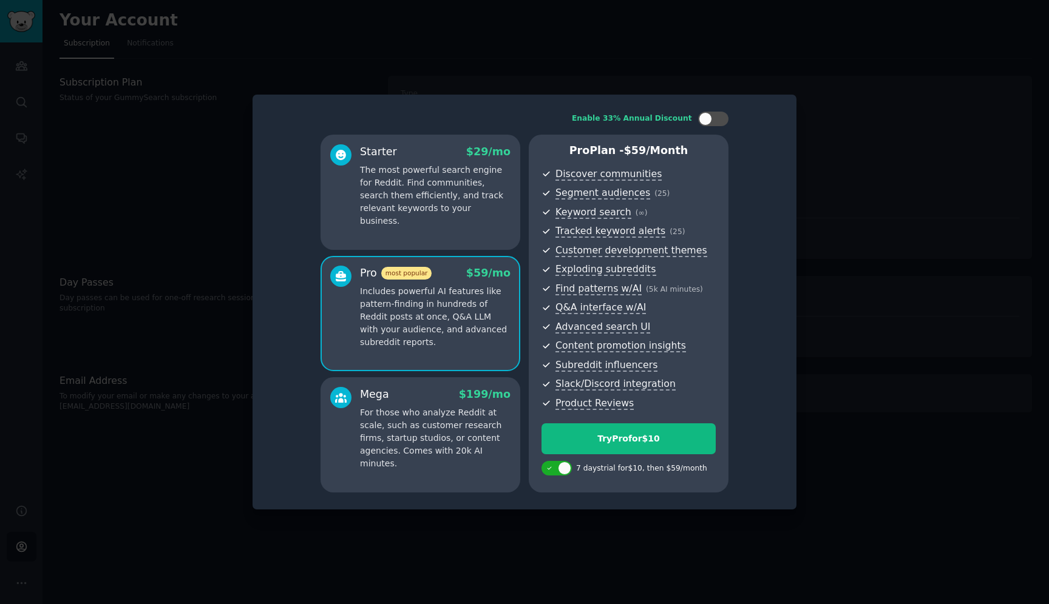
click at [402, 411] on p "For those who analyze Reddit at scale, such as customer research firms, startup…" at bounding box center [435, 439] width 150 height 64
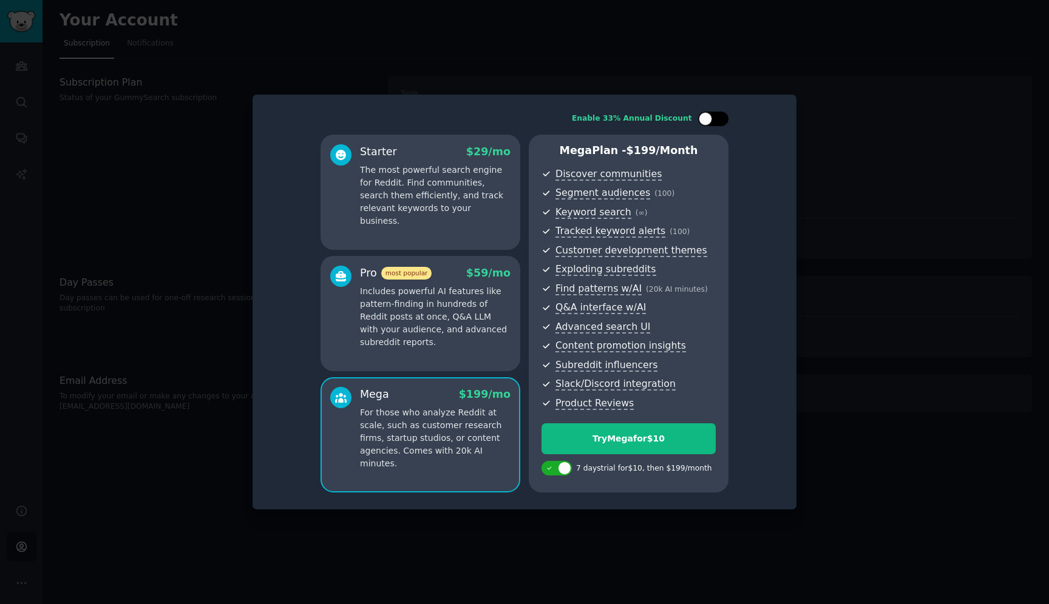
click at [713, 121] on div at bounding box center [713, 119] width 30 height 15
click at [463, 311] on p "Includes powerful AI features like pattern-finding in hundreds of Reddit posts …" at bounding box center [435, 317] width 150 height 64
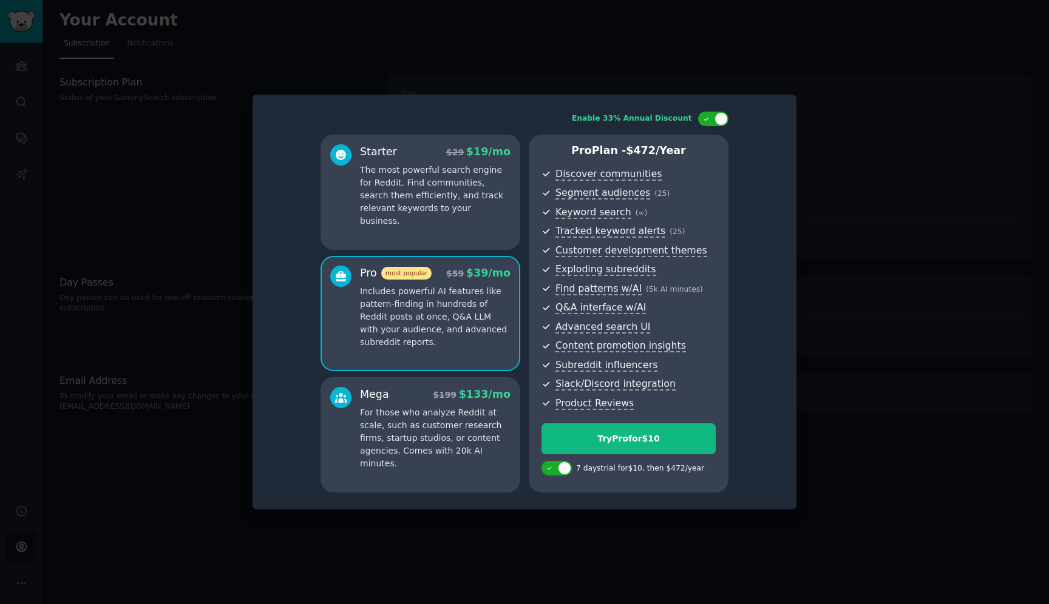
click at [482, 201] on p "The most powerful search engine for Reddit. Find communities, search them effic…" at bounding box center [435, 196] width 150 height 64
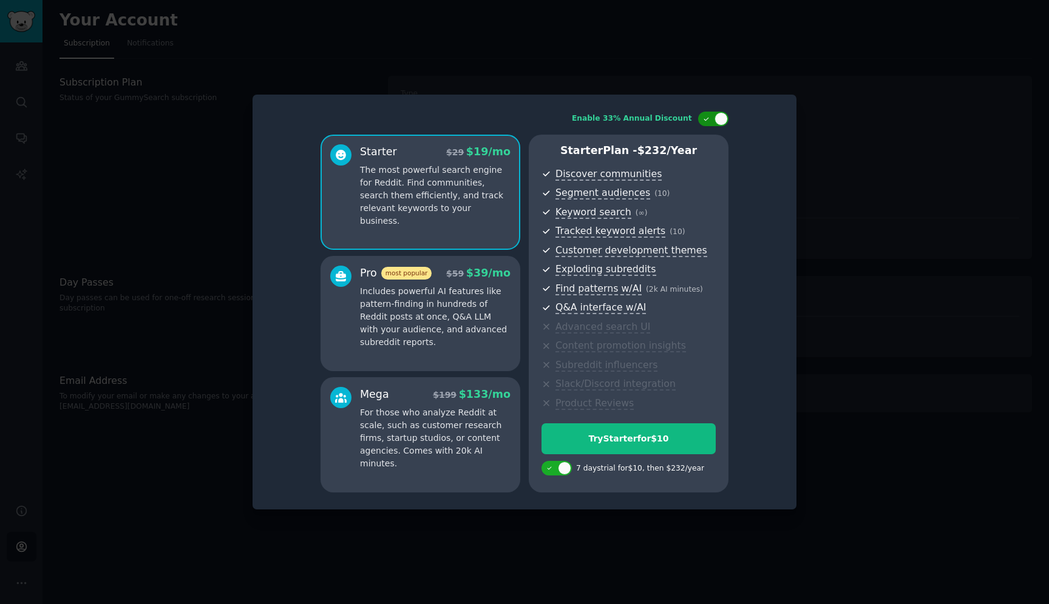
click at [724, 118] on div at bounding box center [720, 118] width 13 height 13
checkbox input "false"
click at [866, 237] on div at bounding box center [524, 302] width 1049 height 604
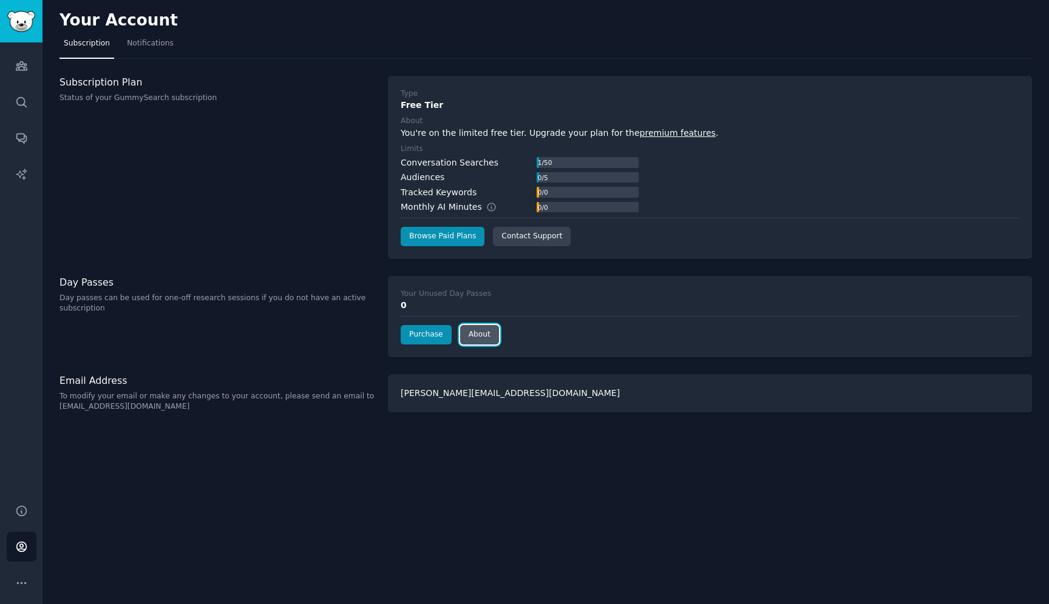
click at [470, 333] on link "About" at bounding box center [479, 334] width 39 height 19
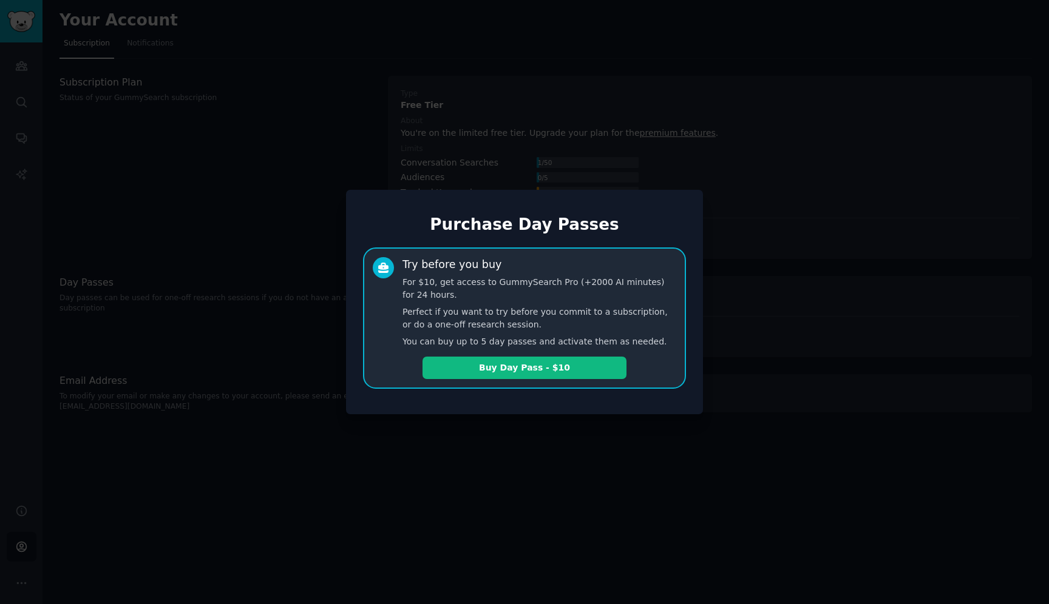
click at [806, 305] on div at bounding box center [524, 302] width 1049 height 604
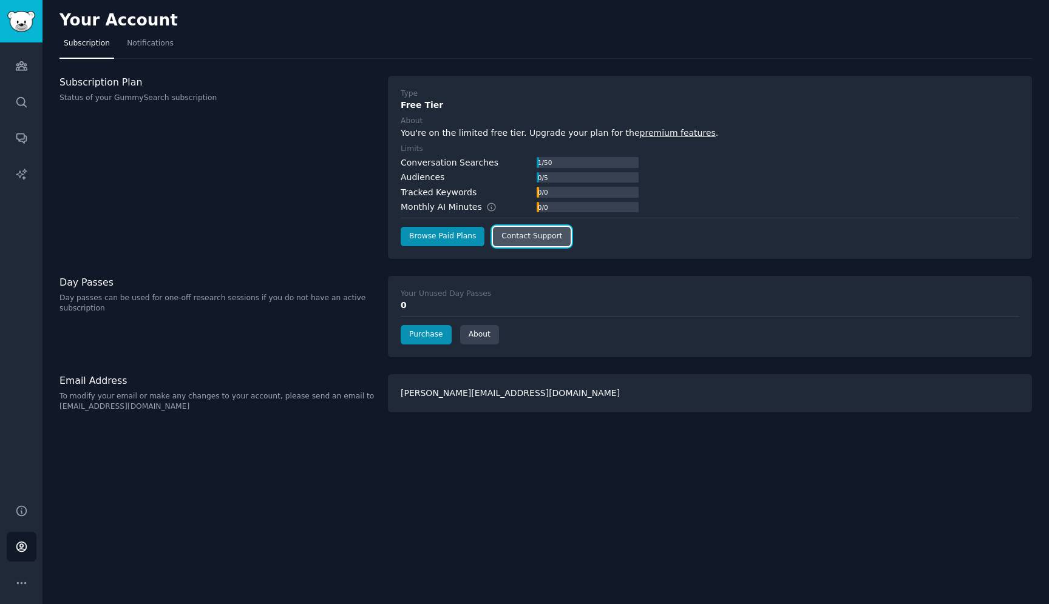
click at [538, 234] on link "Contact Support" at bounding box center [532, 236] width 78 height 19
click at [739, 443] on div "Your Account Subscription Notifications Subscription Plan Status of your GummyS…" at bounding box center [545, 302] width 1006 height 604
click at [437, 235] on link "Browse Paid Plans" at bounding box center [442, 236] width 84 height 19
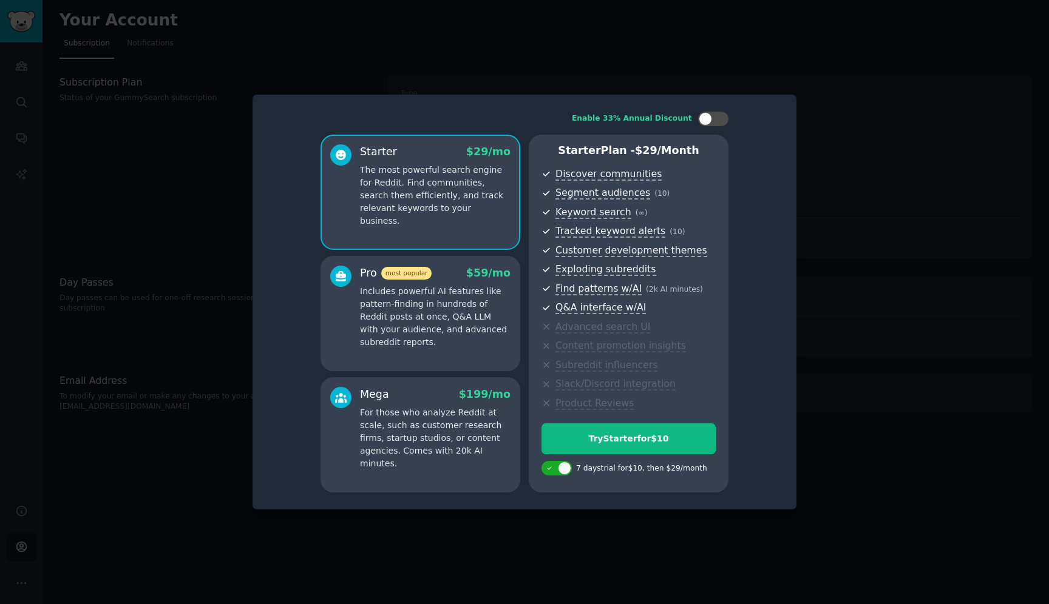
click at [458, 305] on p "Includes powerful AI features like pattern-finding in hundreds of Reddit posts …" at bounding box center [435, 317] width 150 height 64
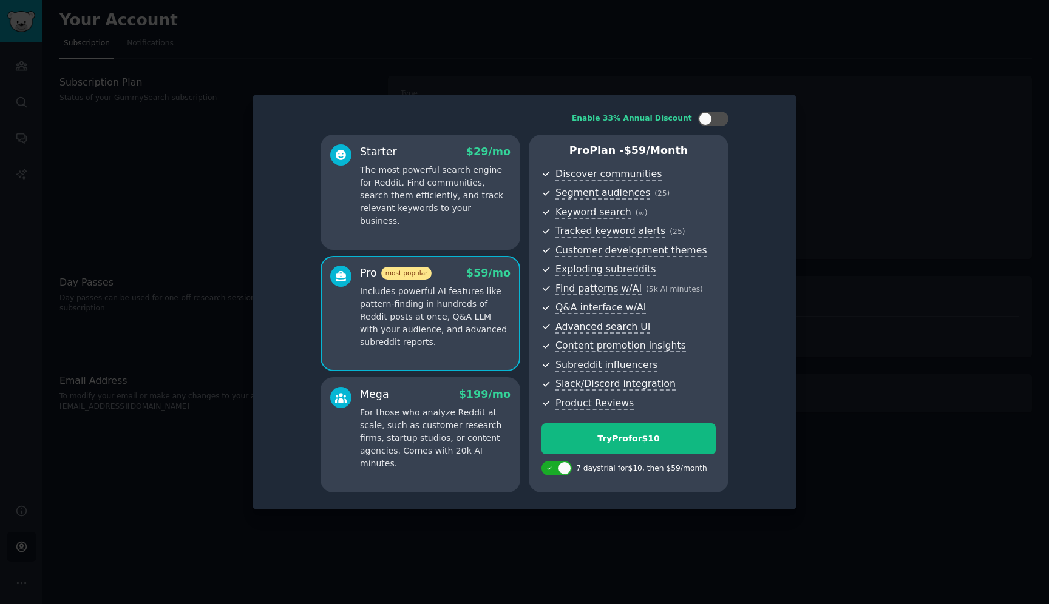
click at [441, 416] on p "For those who analyze Reddit at scale, such as customer research firms, startup…" at bounding box center [435, 439] width 150 height 64
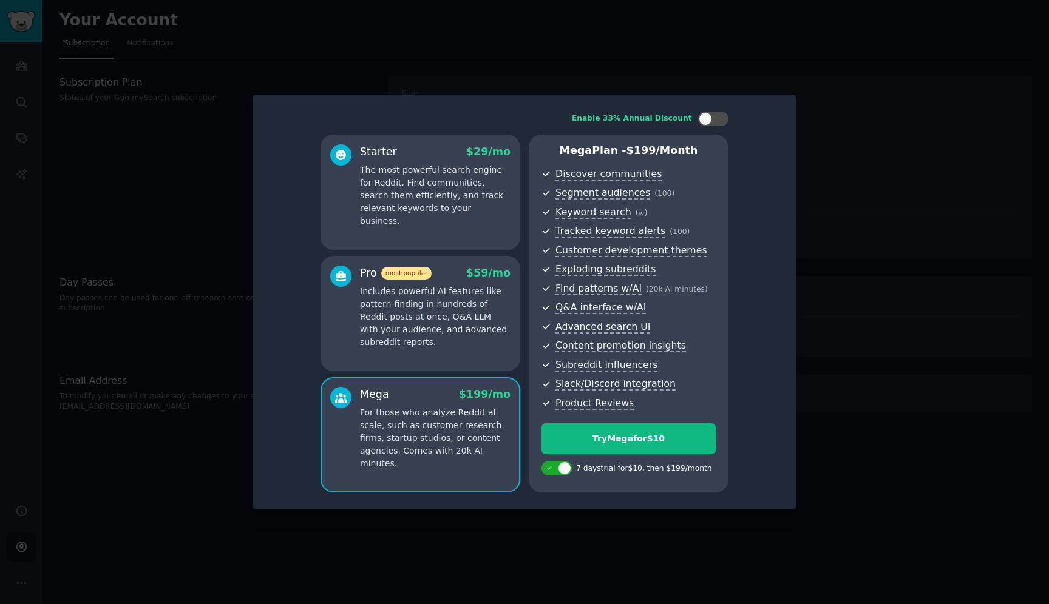
click at [899, 240] on div at bounding box center [524, 302] width 1049 height 604
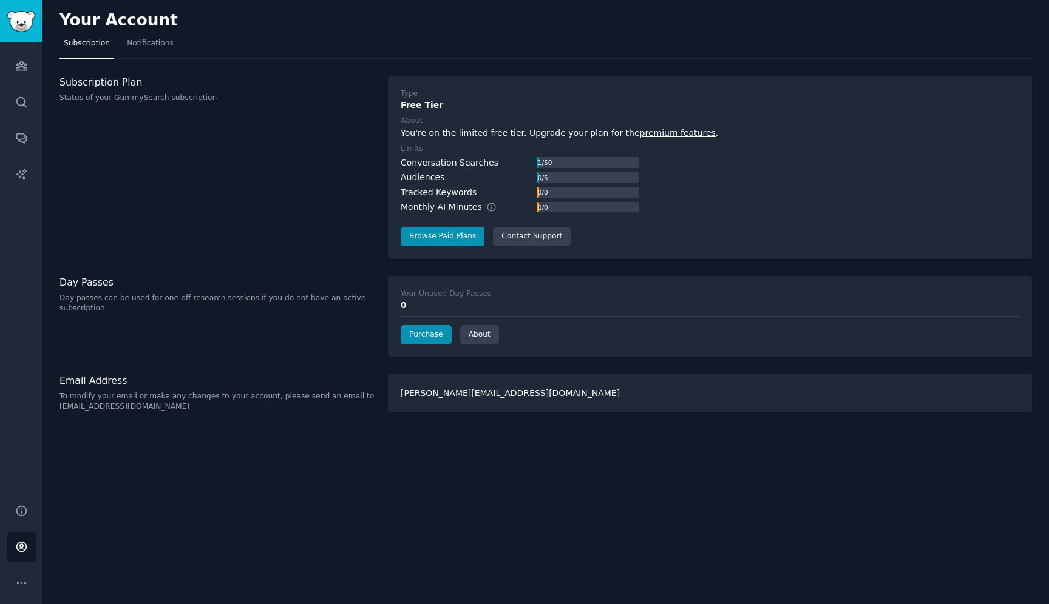
click at [770, 124] on label "About" at bounding box center [709, 121] width 618 height 11
click at [152, 51] on link "Notifications" at bounding box center [150, 46] width 55 height 25
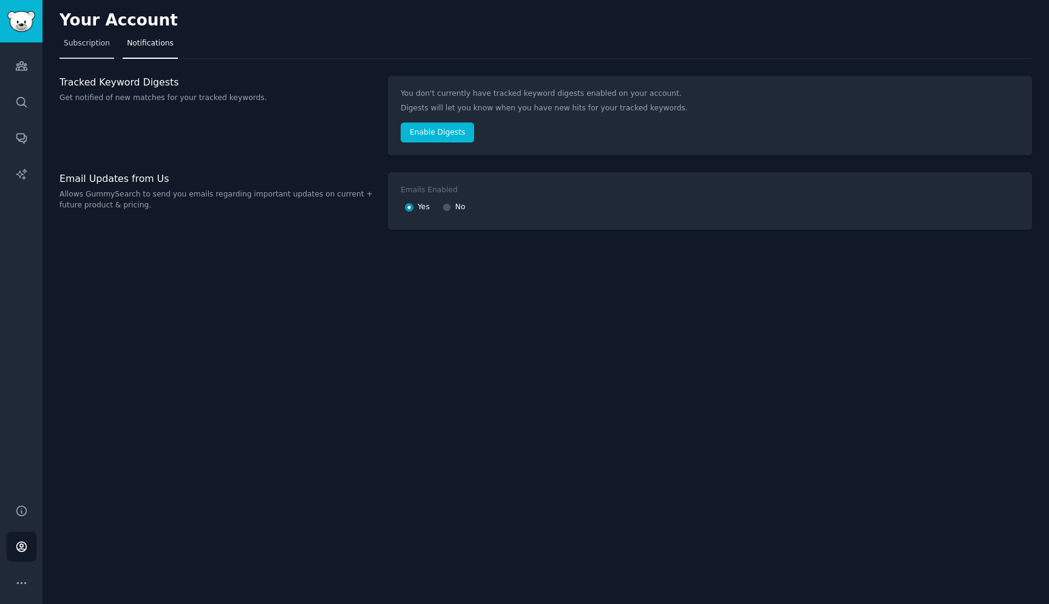
click at [88, 46] on span "Subscription" at bounding box center [87, 43] width 46 height 11
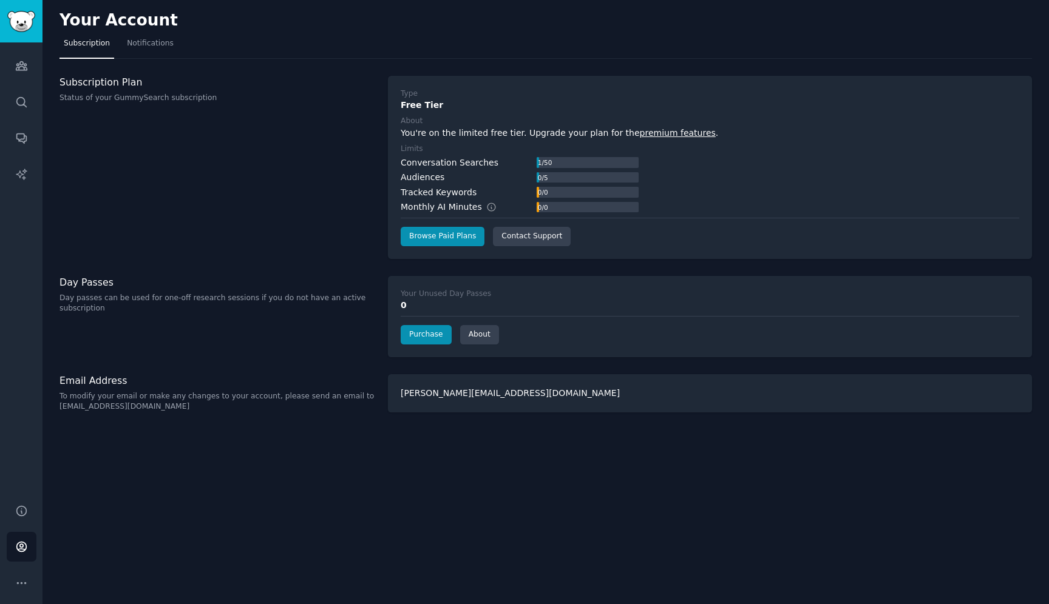
click at [782, 82] on div "Type Free Tier About You're on the limited free tier. Upgrade your plan for the…" at bounding box center [710, 167] width 644 height 183
